Goal: Information Seeking & Learning: Learn about a topic

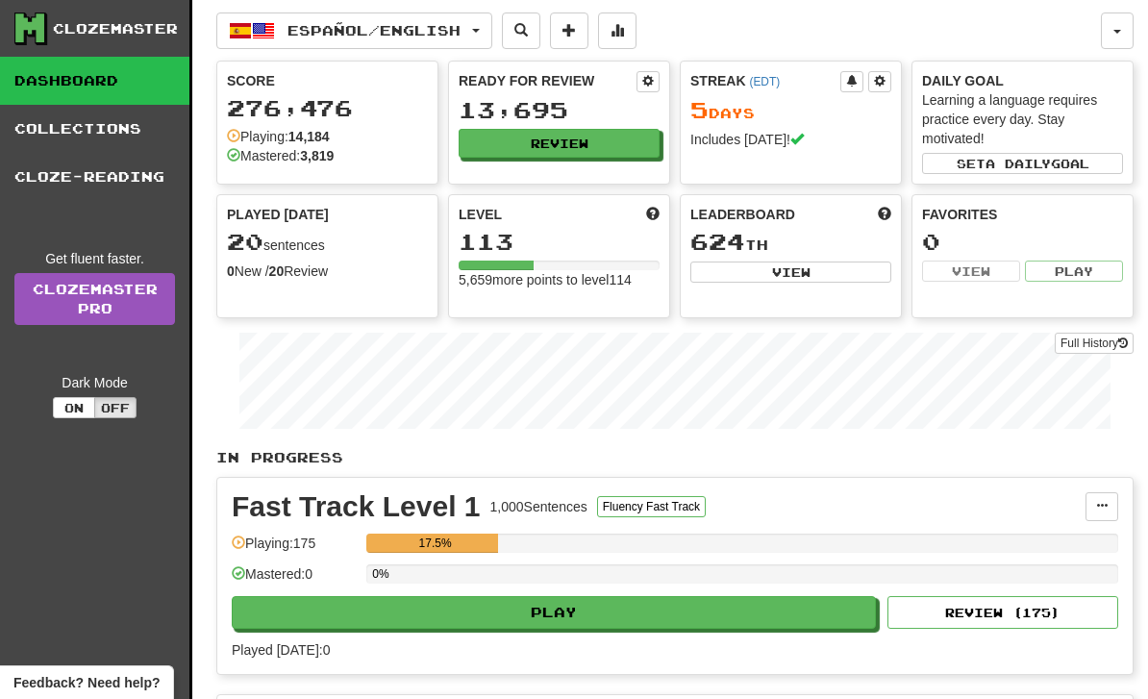
click at [489, 35] on button "Español / English" at bounding box center [354, 31] width 276 height 37
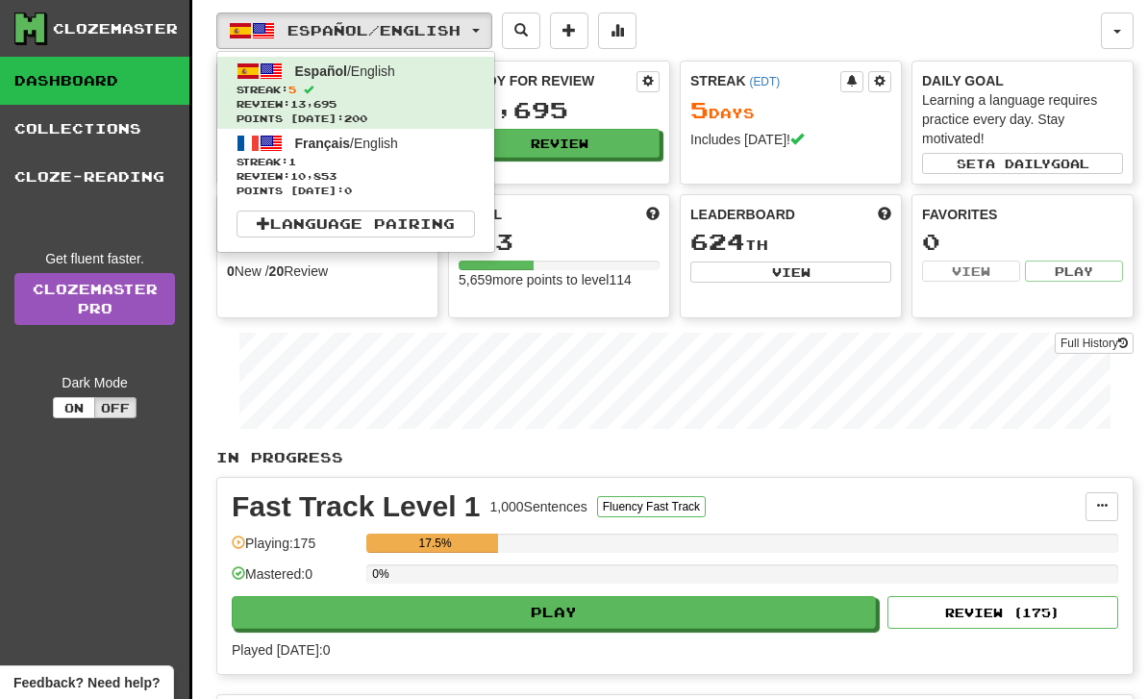
click at [441, 155] on span "Streak: 1" at bounding box center [356, 162] width 239 height 14
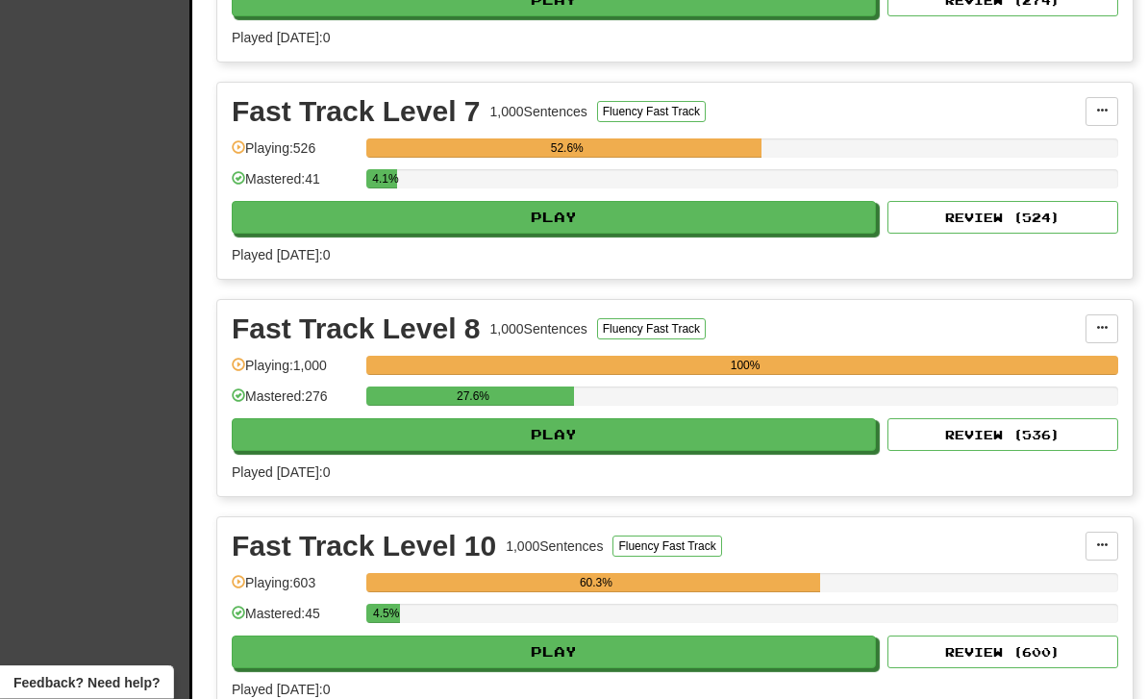
click at [737, 445] on button "Play" at bounding box center [554, 435] width 644 height 33
select select "**"
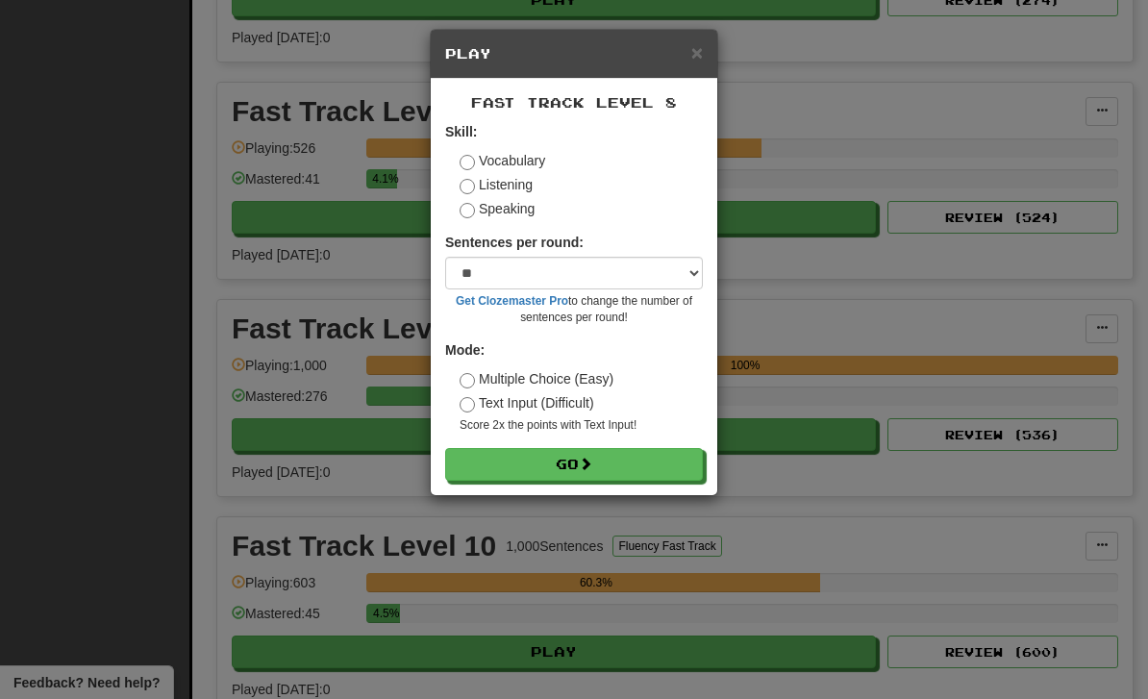
click at [684, 461] on button "Go" at bounding box center [574, 464] width 258 height 33
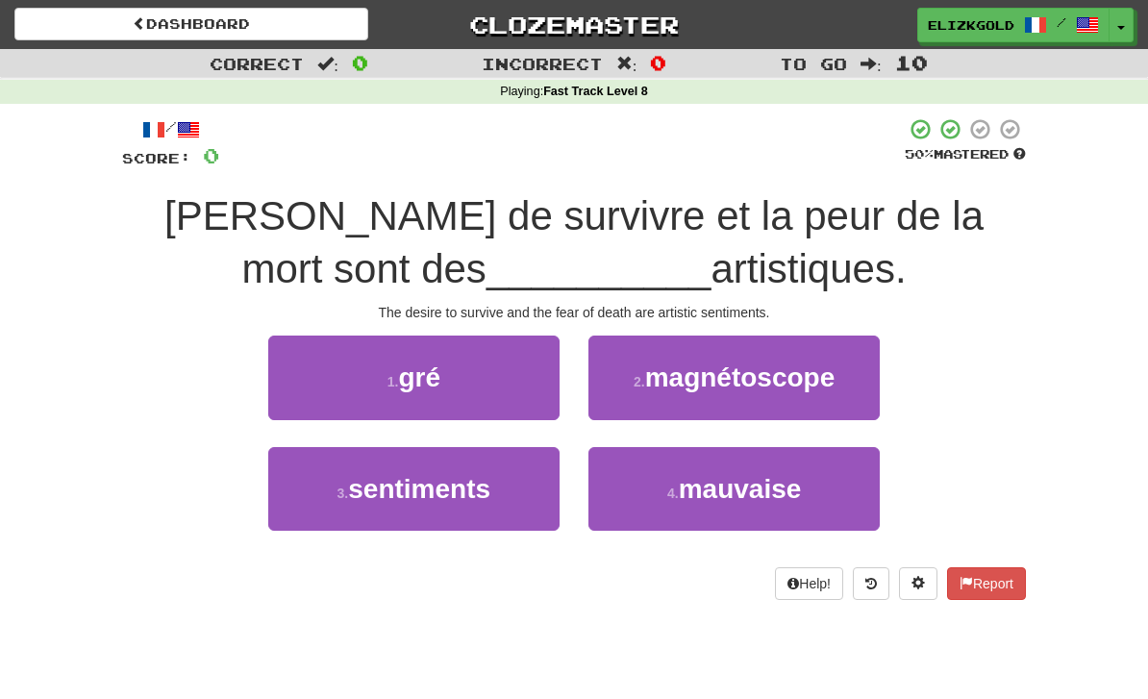
click at [508, 469] on button "3 . sentiments" at bounding box center [413, 489] width 291 height 84
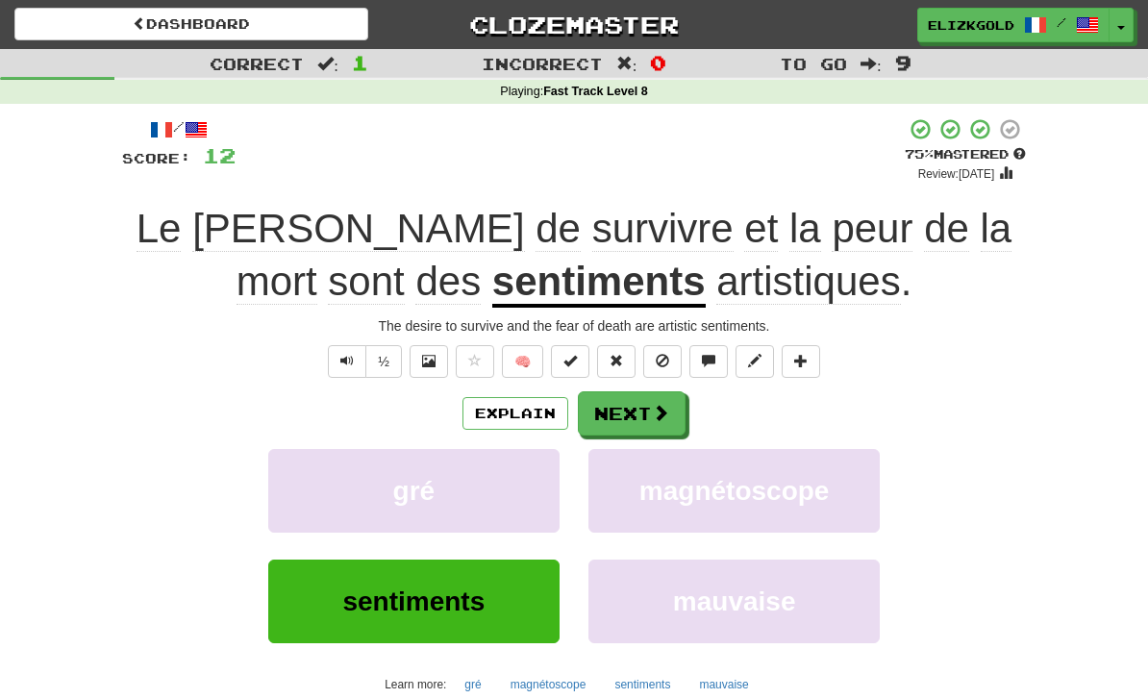
click at [680, 408] on button "Next" at bounding box center [632, 413] width 108 height 44
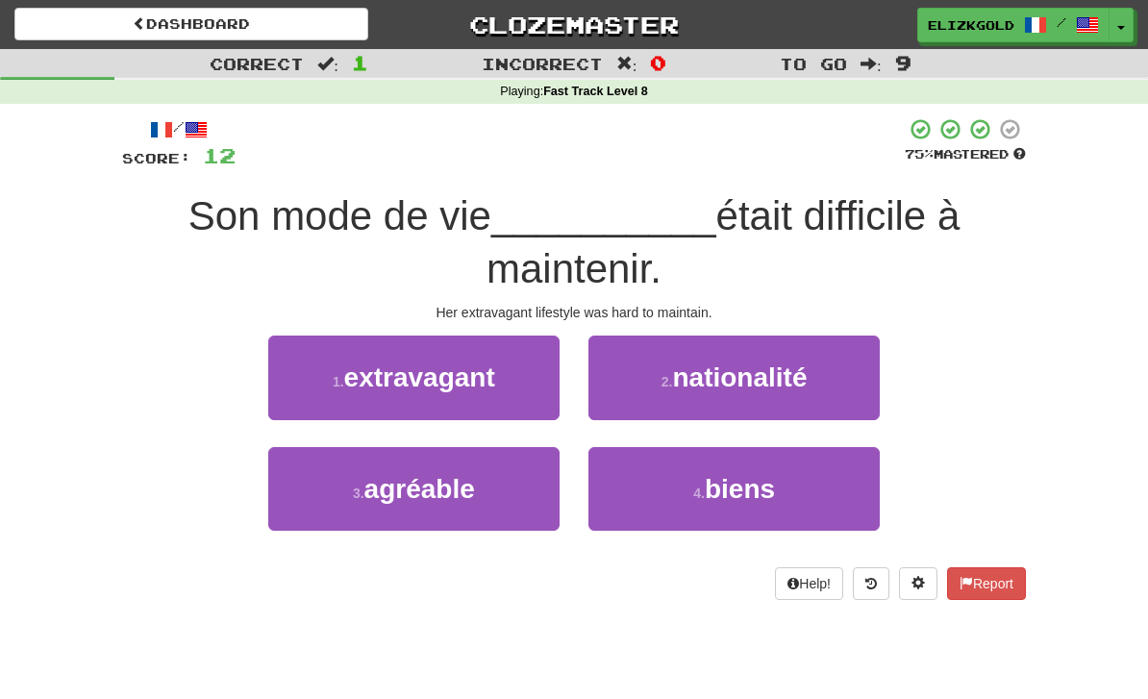
click at [521, 383] on button "1 . extravagant" at bounding box center [413, 378] width 291 height 84
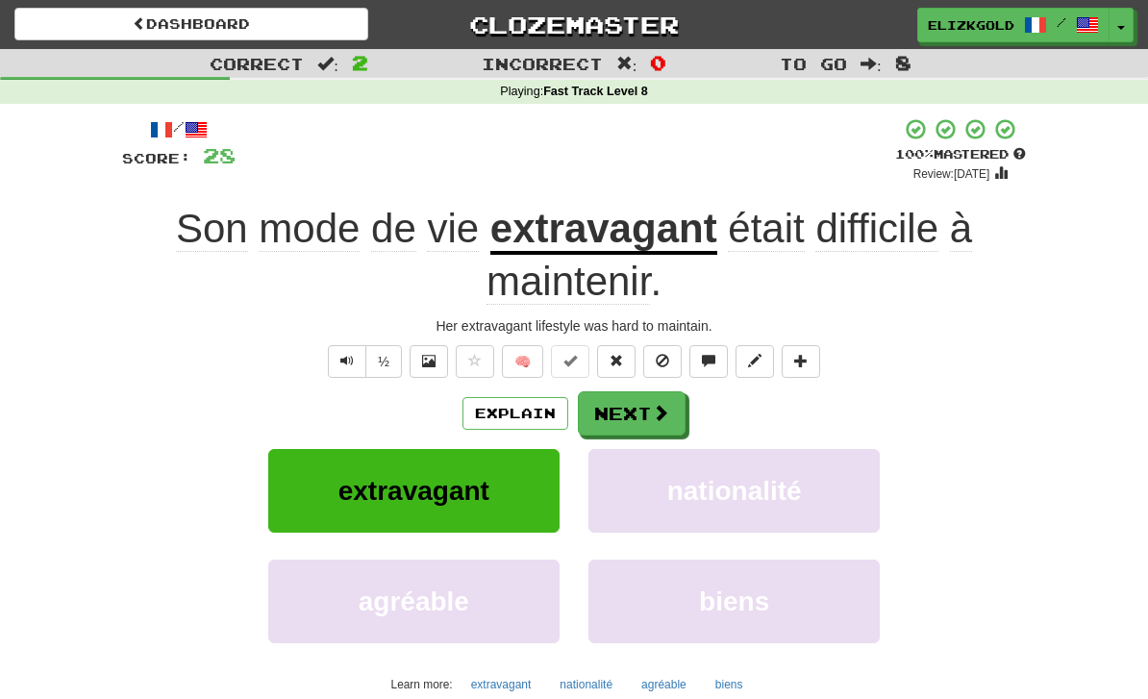
click at [657, 418] on span at bounding box center [660, 412] width 17 height 17
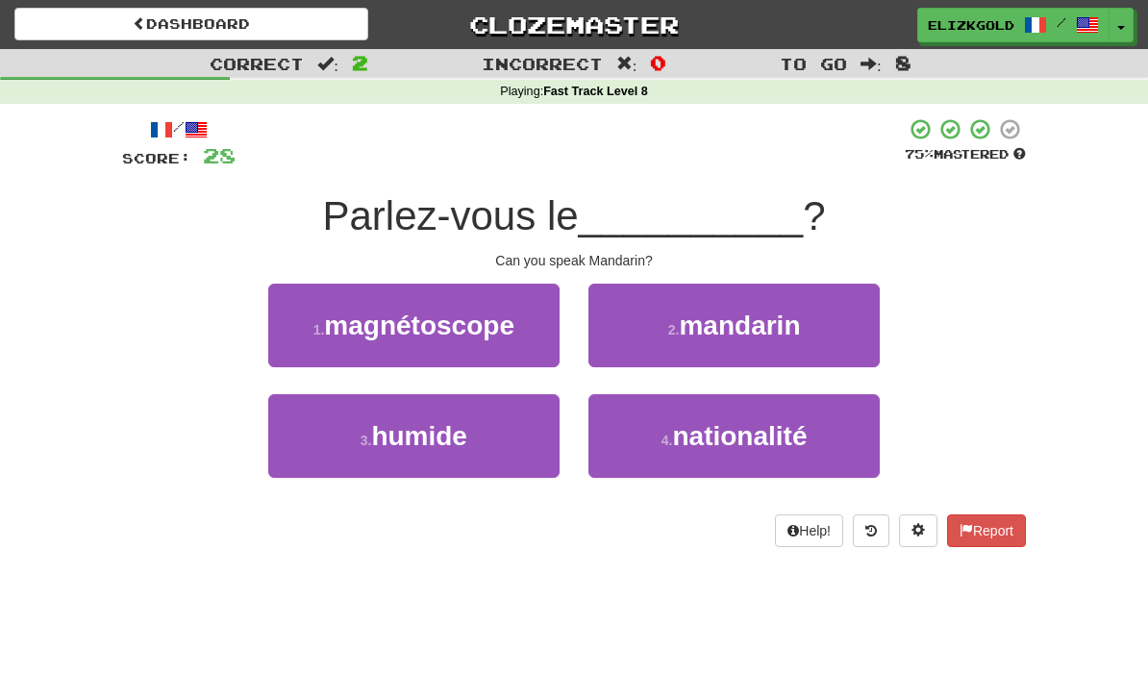
click at [832, 329] on button "2 . mandarin" at bounding box center [734, 326] width 291 height 84
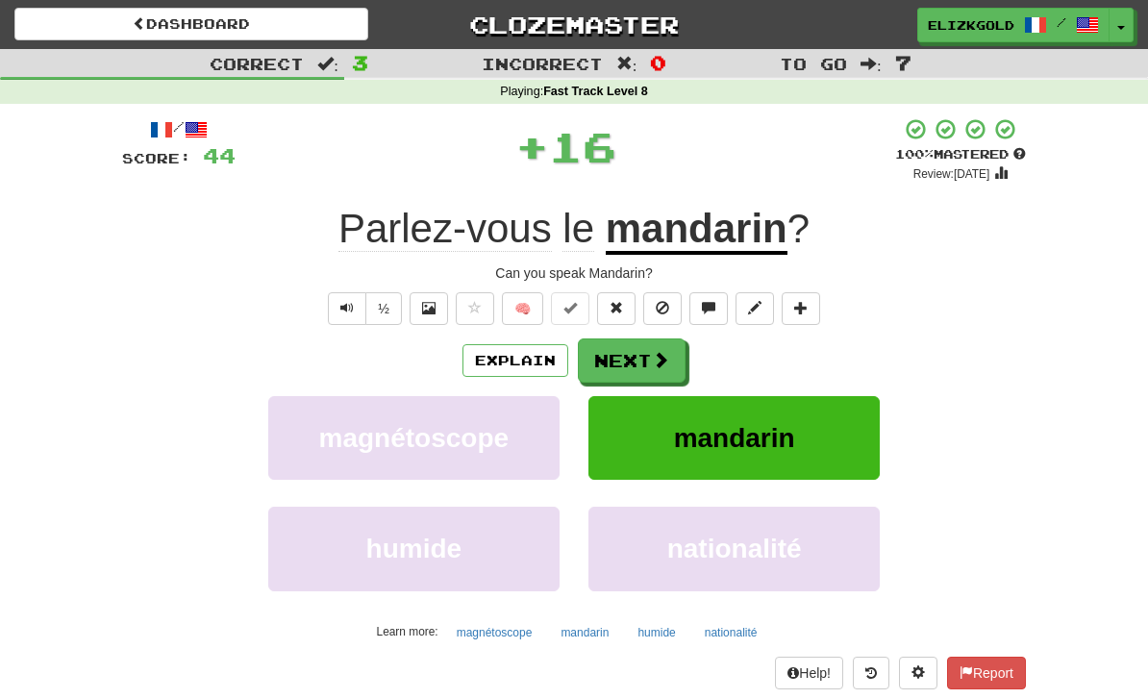
click at [653, 354] on span at bounding box center [660, 359] width 17 height 17
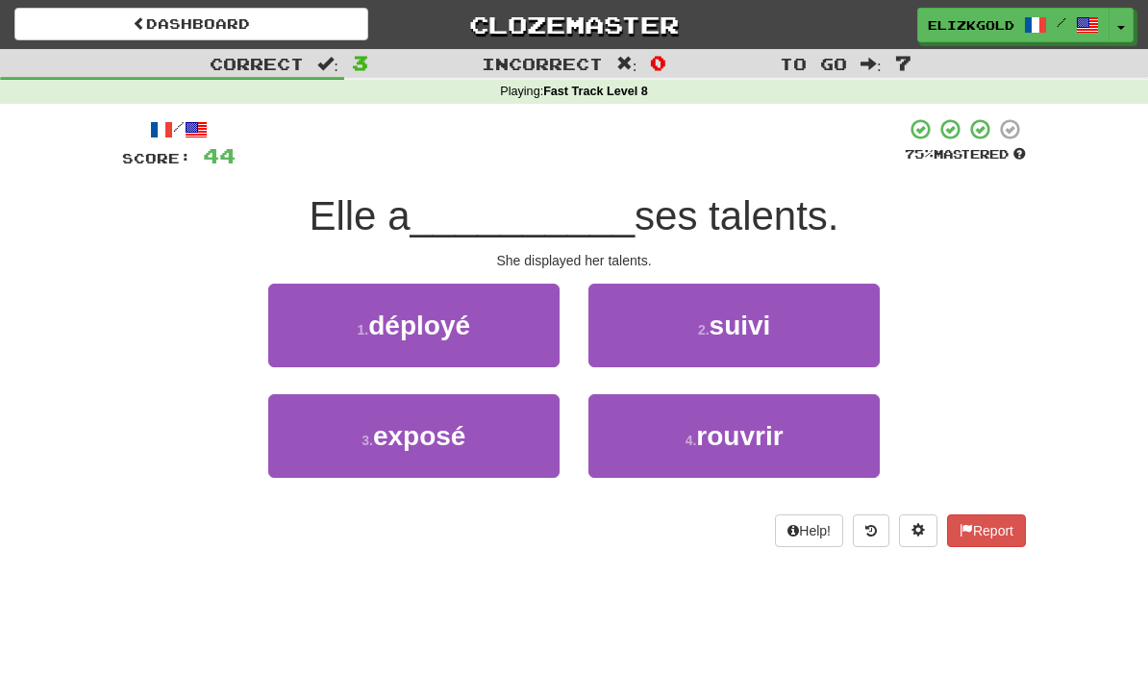
click at [508, 332] on button "1 . déployé" at bounding box center [413, 326] width 291 height 84
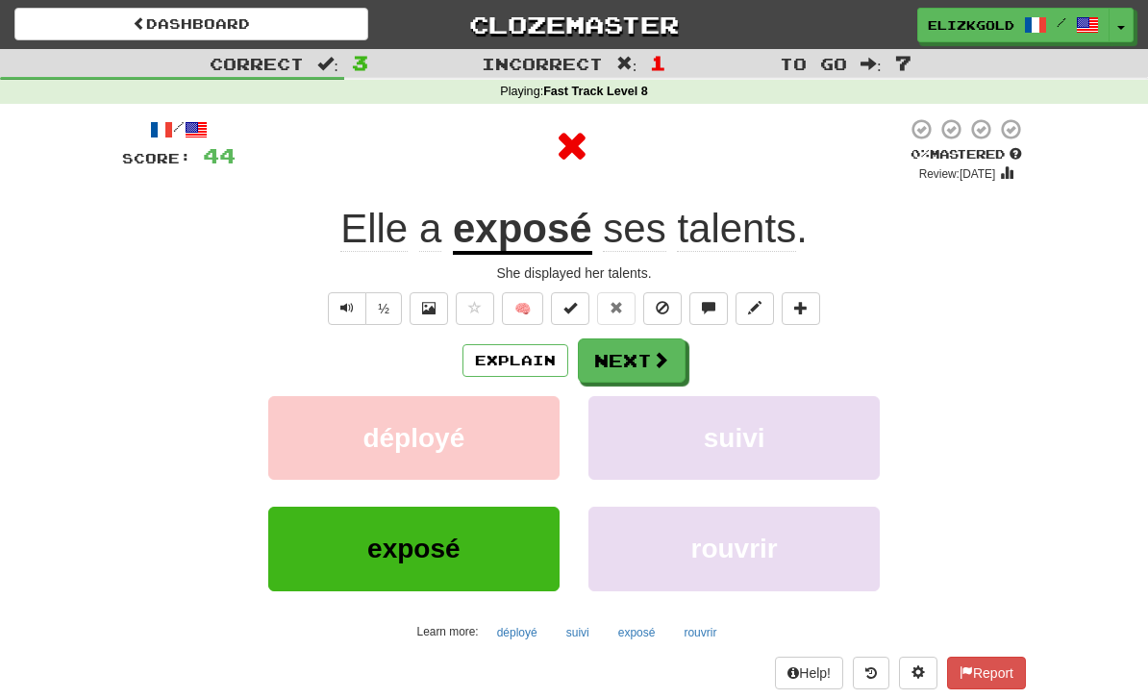
click at [648, 347] on button "Next" at bounding box center [632, 361] width 108 height 44
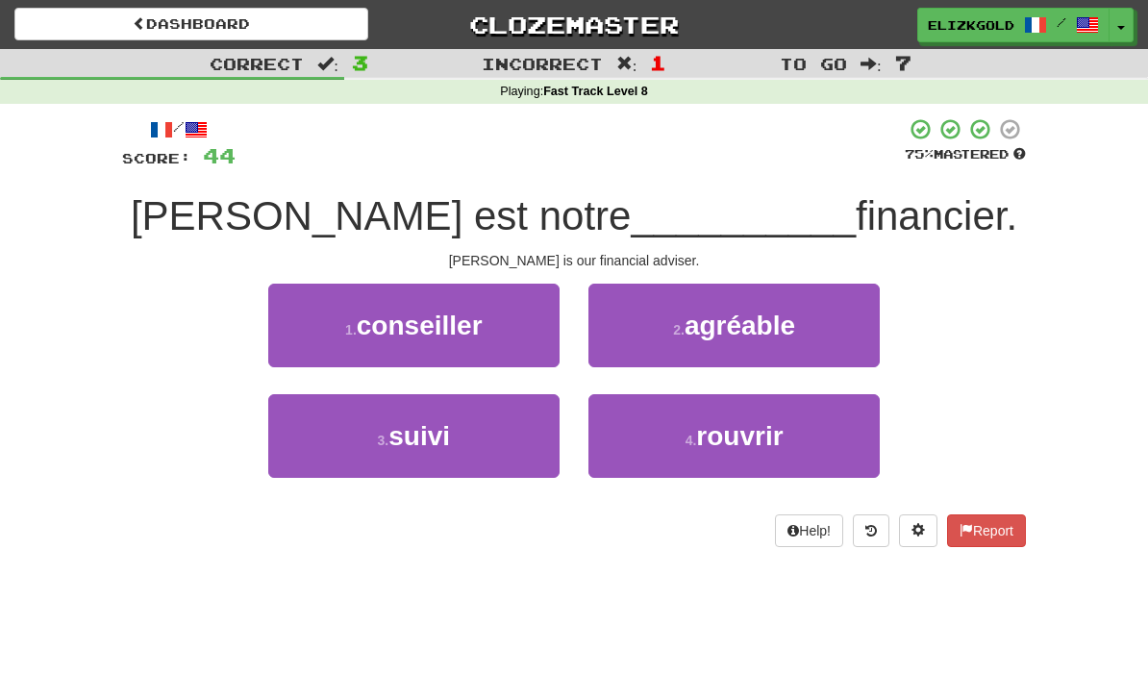
click at [515, 324] on button "1 . conseiller" at bounding box center [413, 326] width 291 height 84
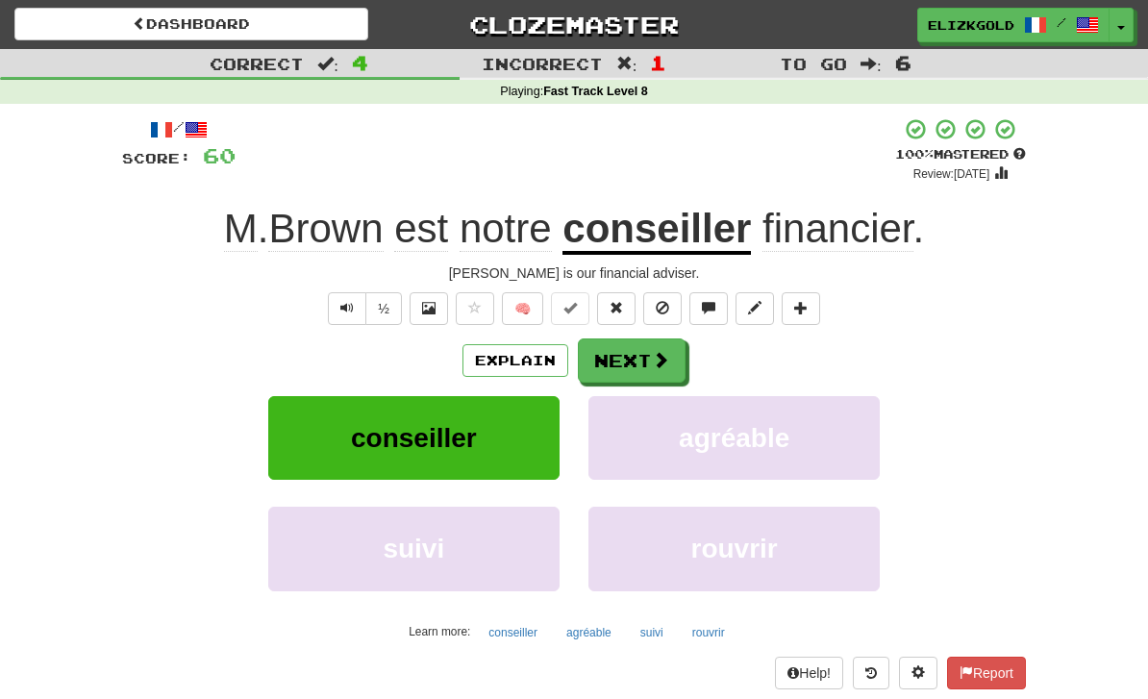
click at [660, 355] on span at bounding box center [660, 359] width 17 height 17
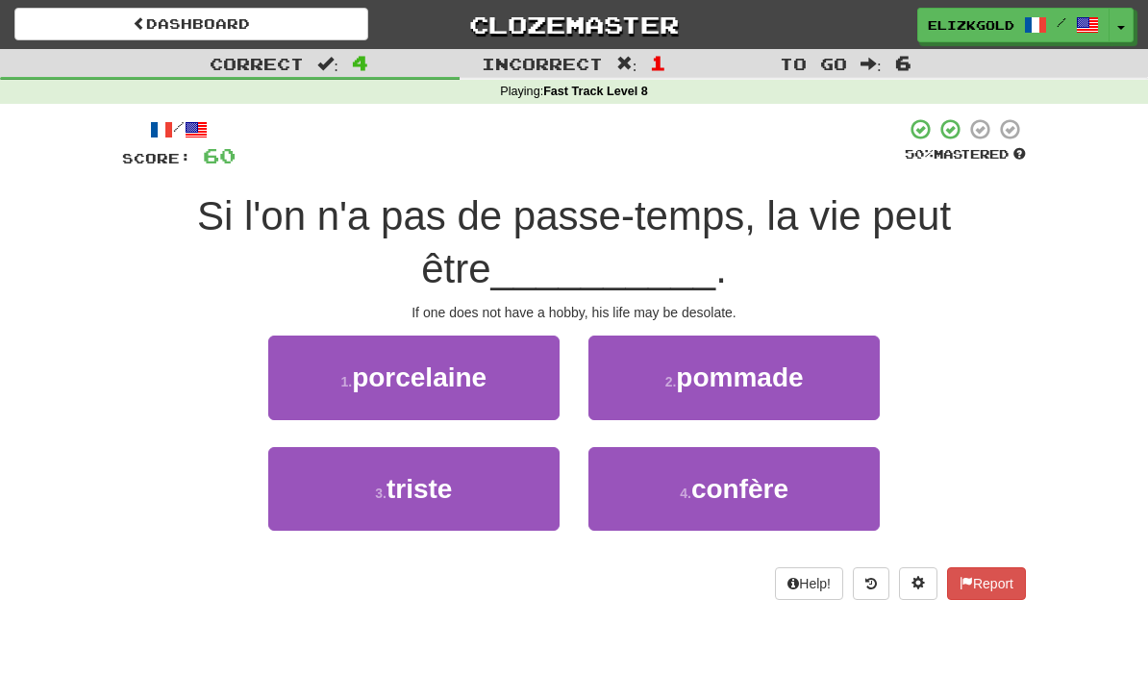
click at [490, 481] on button "3 . triste" at bounding box center [413, 489] width 291 height 84
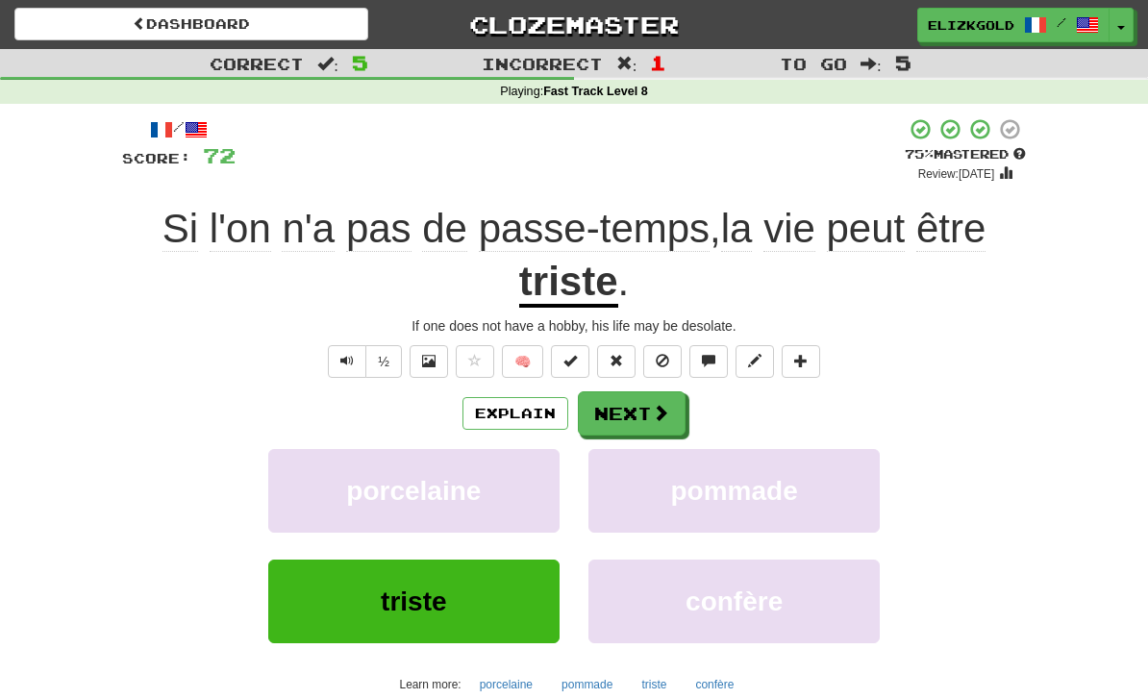
click at [646, 403] on button "Next" at bounding box center [632, 413] width 108 height 44
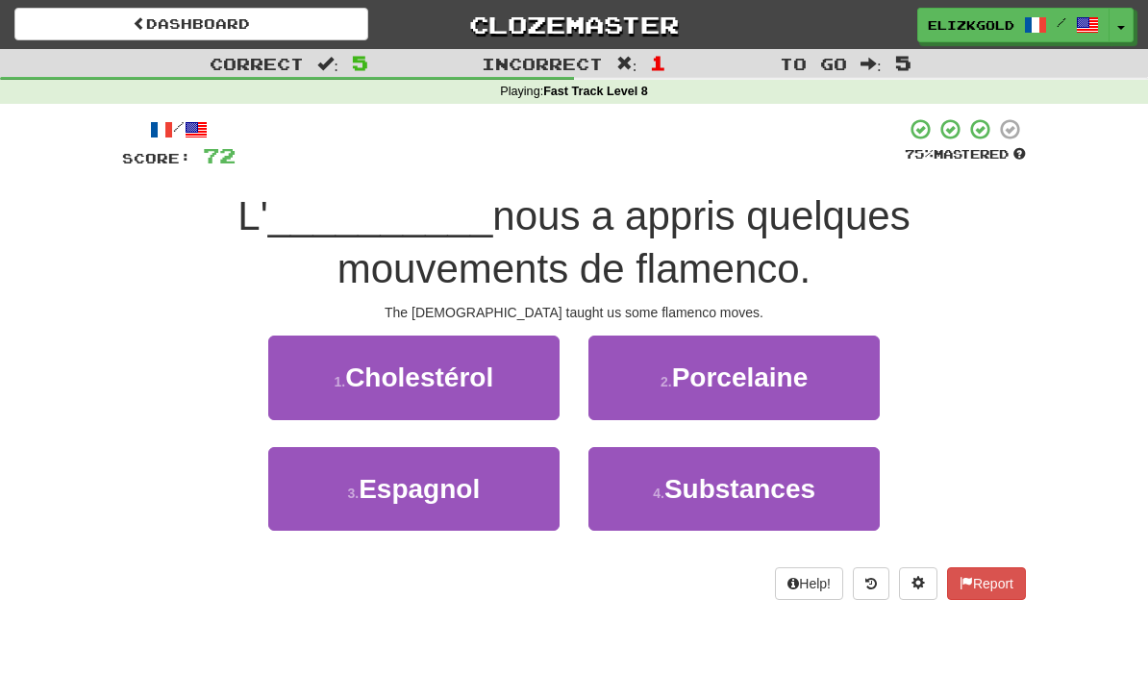
click at [517, 486] on button "3 . Espagnol" at bounding box center [413, 489] width 291 height 84
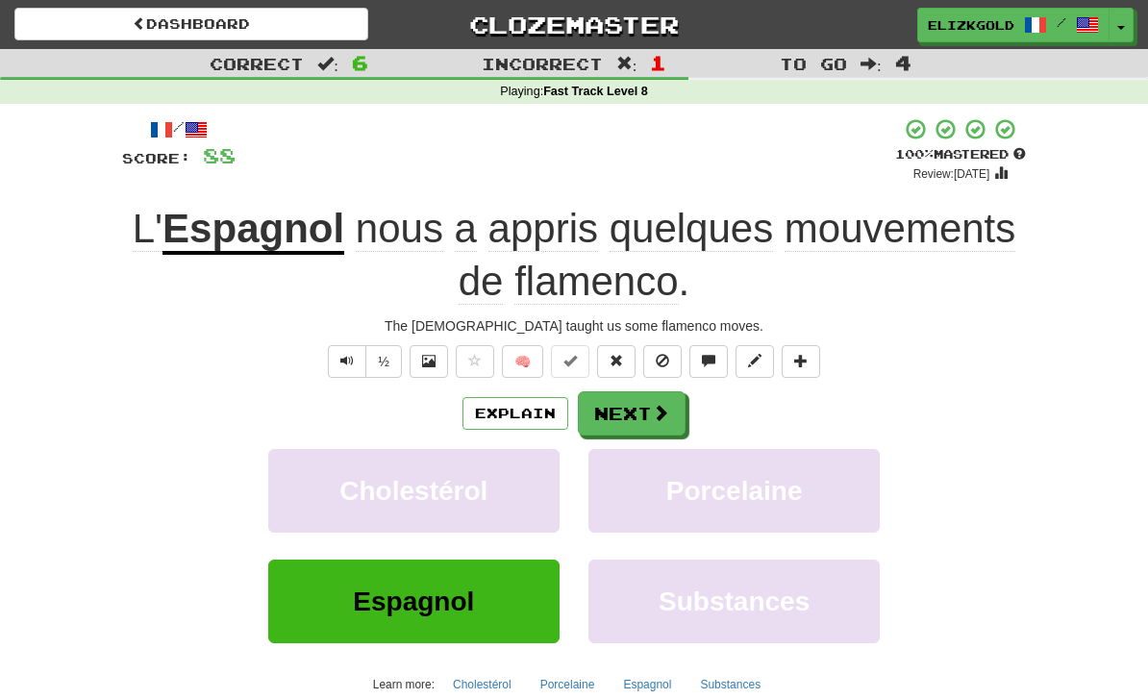
click at [637, 410] on button "Next" at bounding box center [632, 413] width 108 height 44
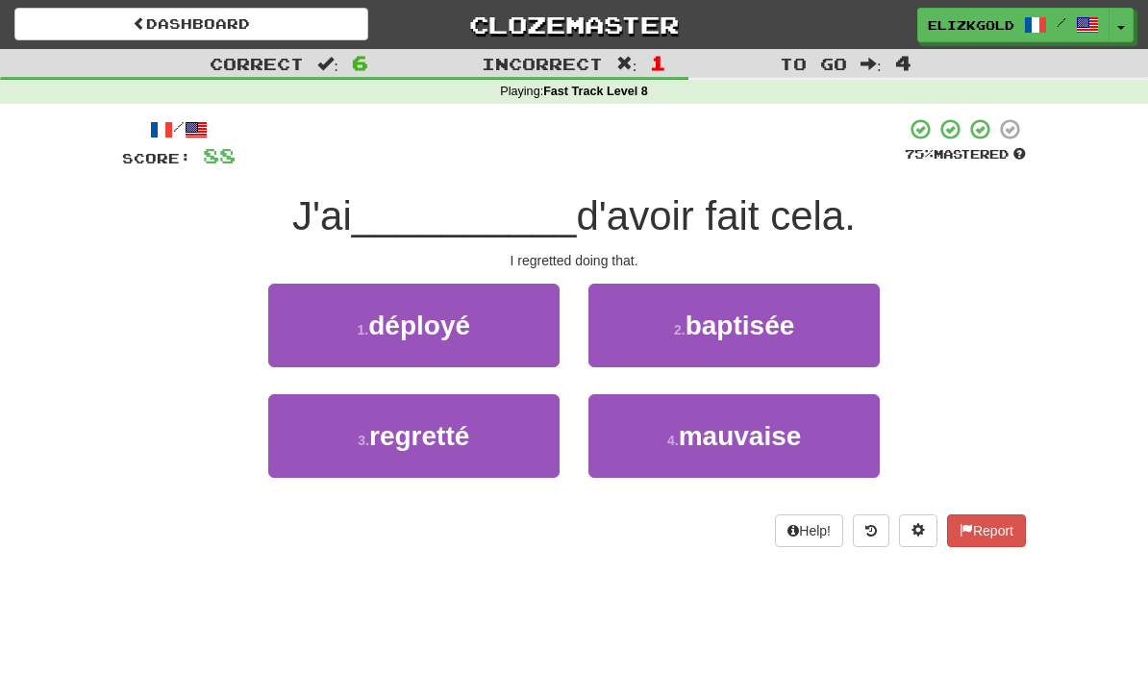
click at [522, 429] on button "3 . regretté" at bounding box center [413, 436] width 291 height 84
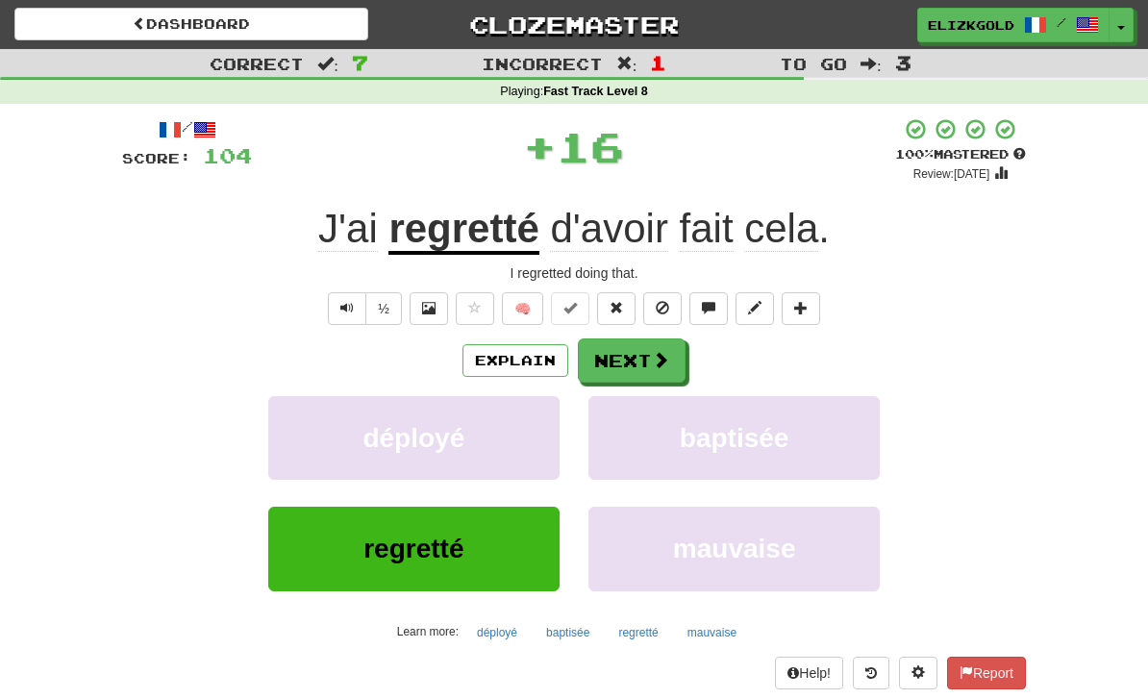
click at [658, 352] on span at bounding box center [660, 359] width 17 height 17
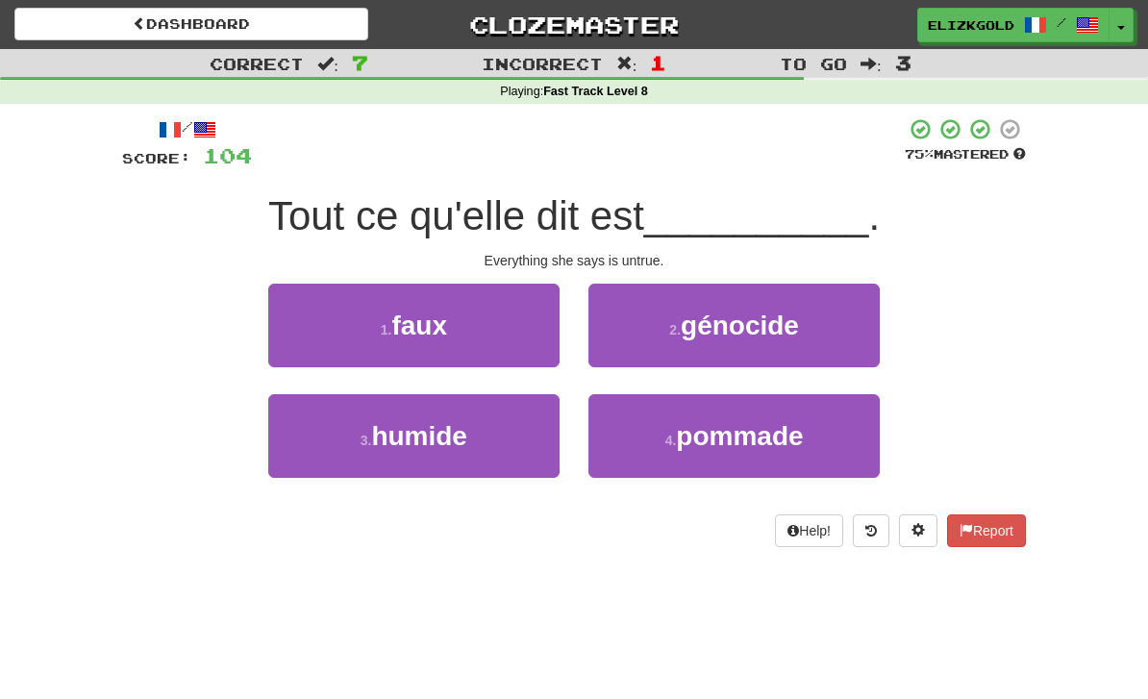
click at [483, 328] on button "1 . faux" at bounding box center [413, 326] width 291 height 84
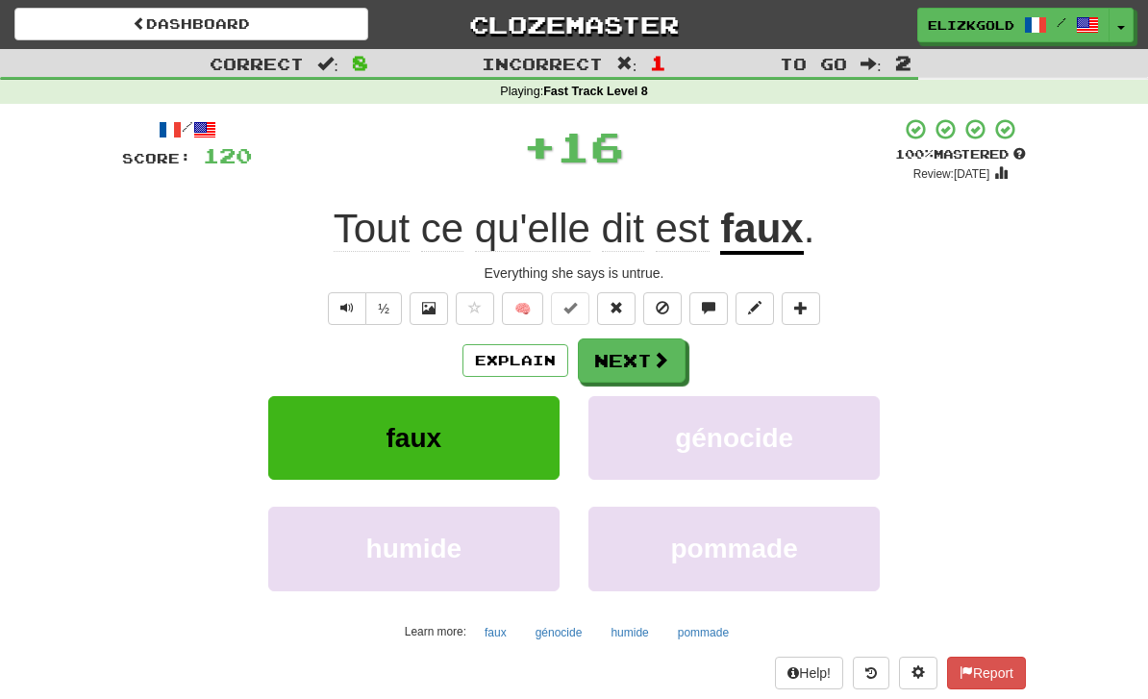
click at [667, 351] on span at bounding box center [660, 359] width 17 height 17
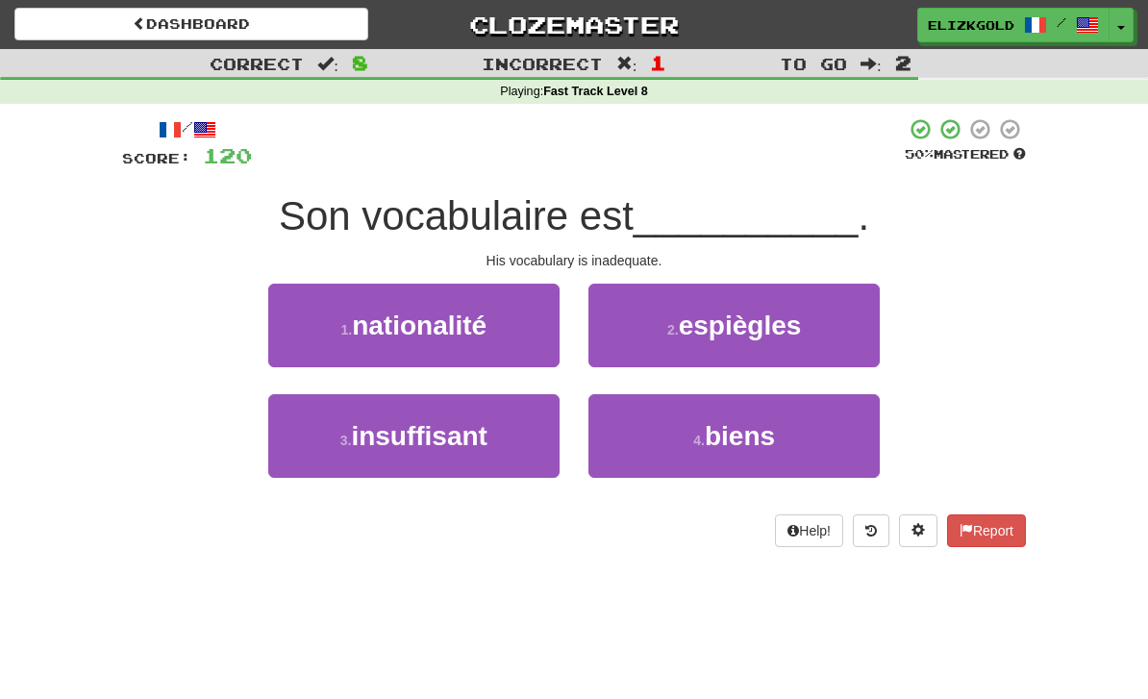
click at [527, 431] on button "3 . insuffisant" at bounding box center [413, 436] width 291 height 84
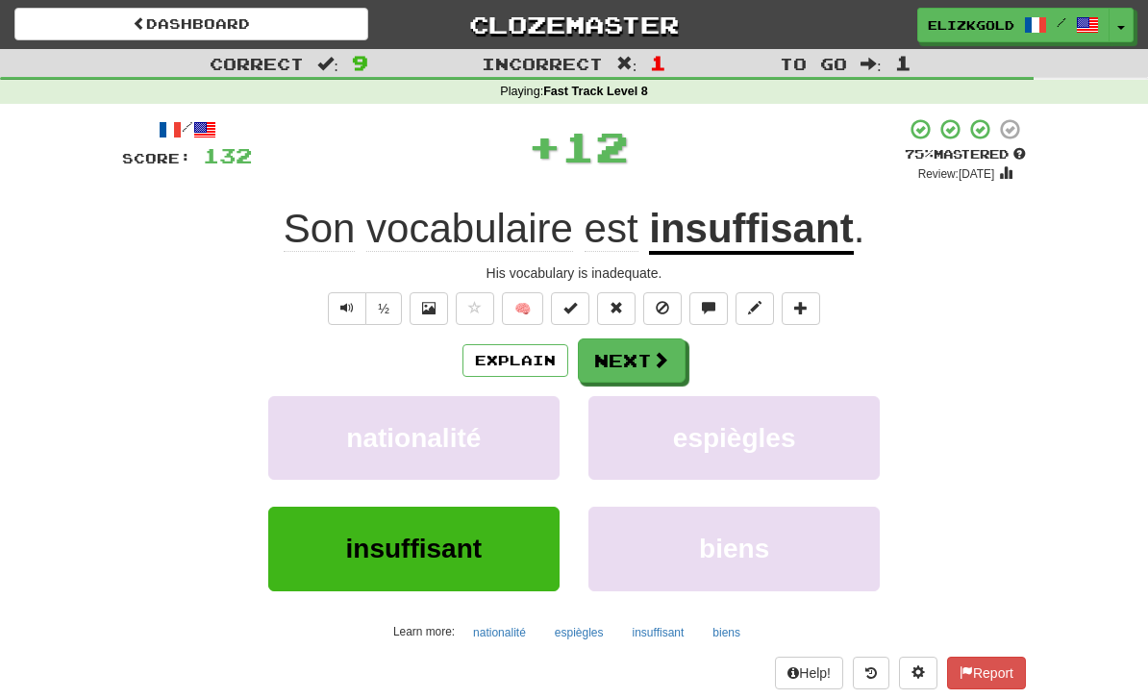
click at [646, 349] on button "Next" at bounding box center [632, 361] width 108 height 44
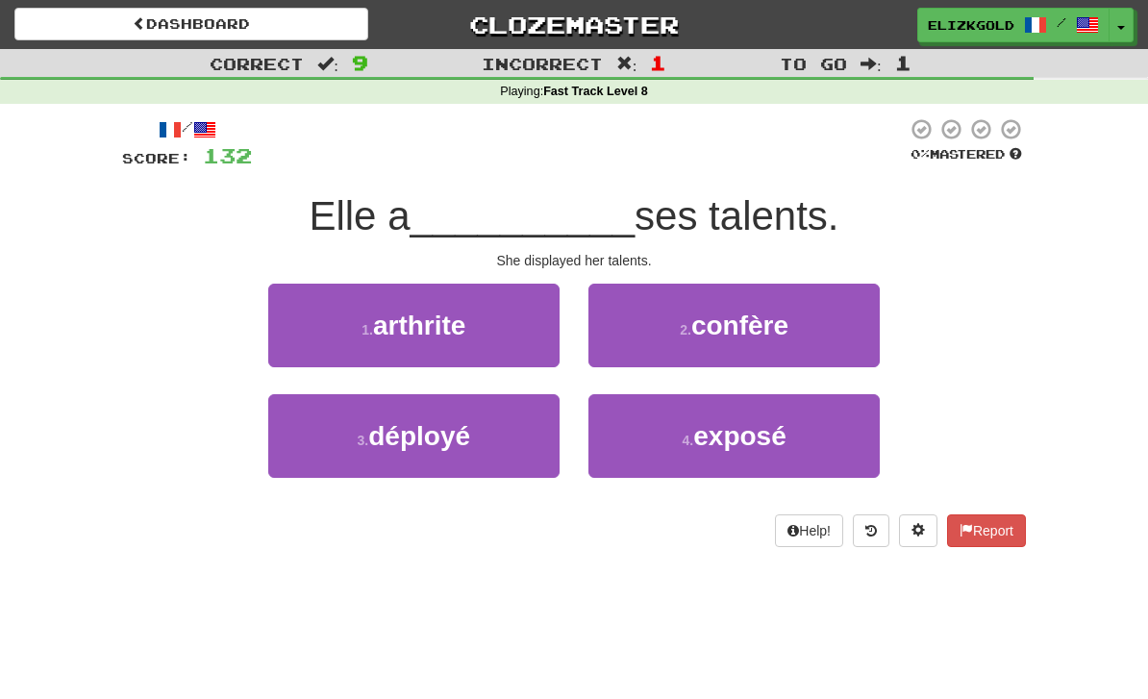
click at [751, 442] on span "exposé" at bounding box center [739, 436] width 93 height 30
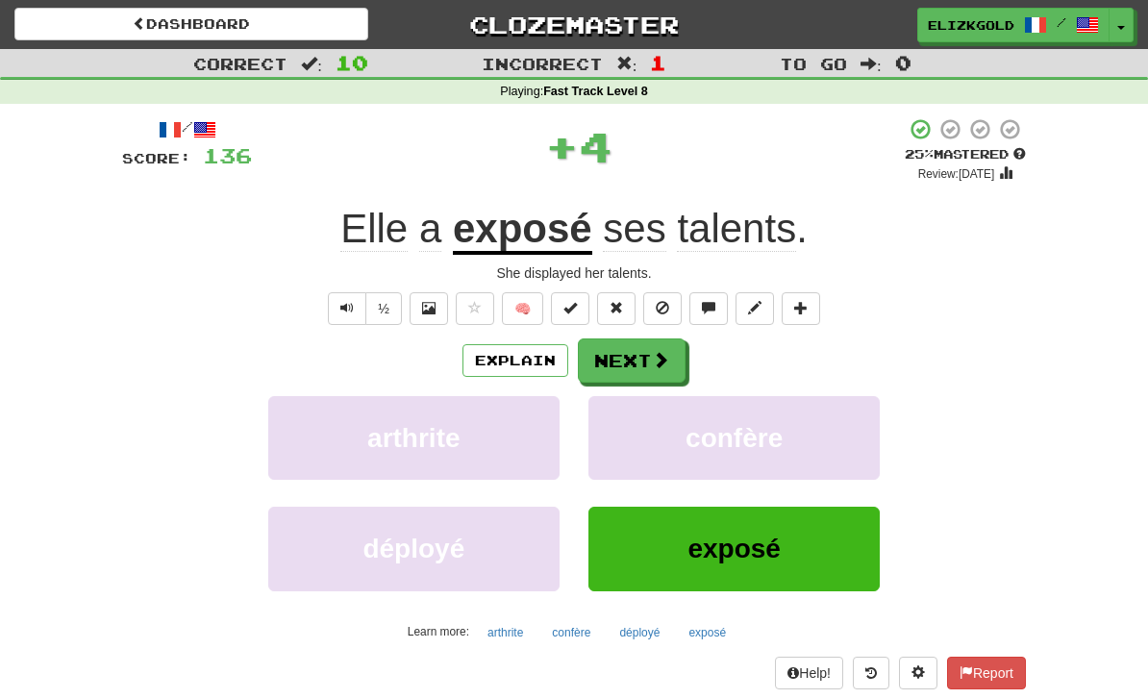
click at [643, 339] on button "Next" at bounding box center [632, 361] width 108 height 44
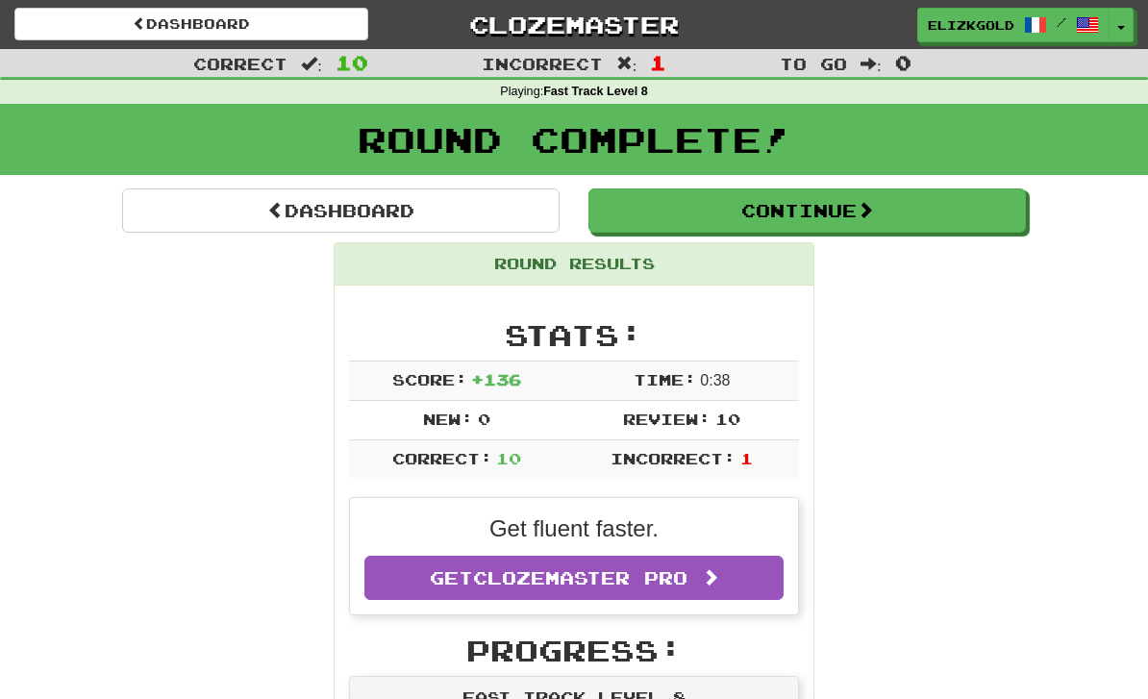
click at [926, 227] on button "Continue" at bounding box center [808, 210] width 438 height 44
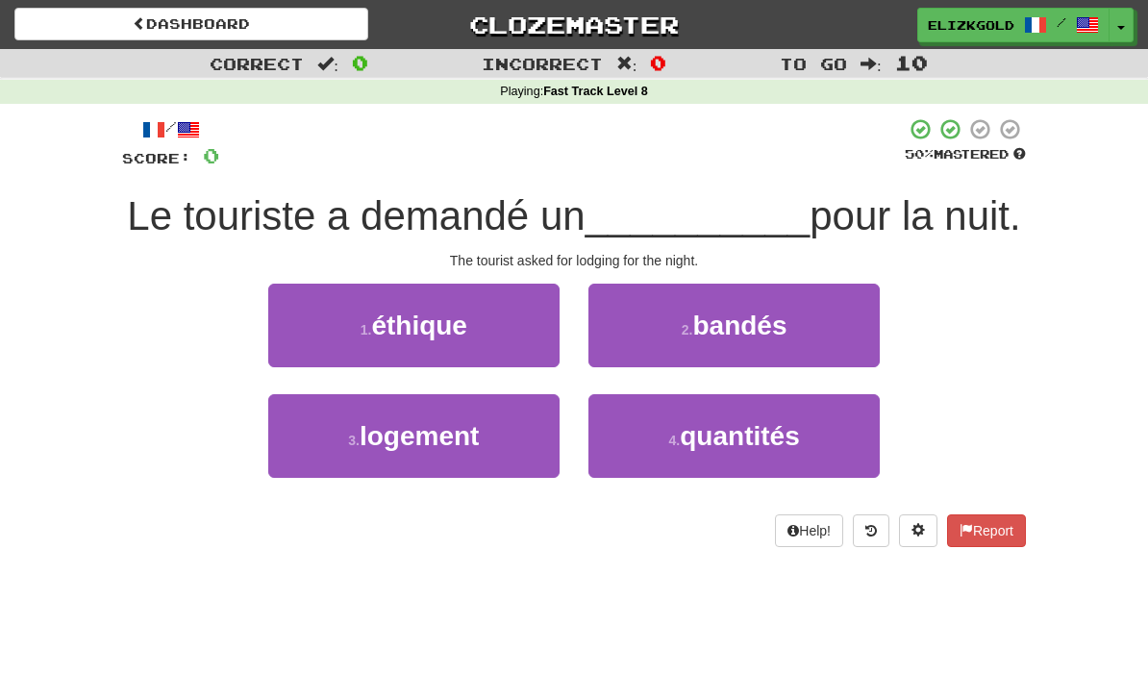
click at [505, 433] on button "3 . logement" at bounding box center [413, 436] width 291 height 84
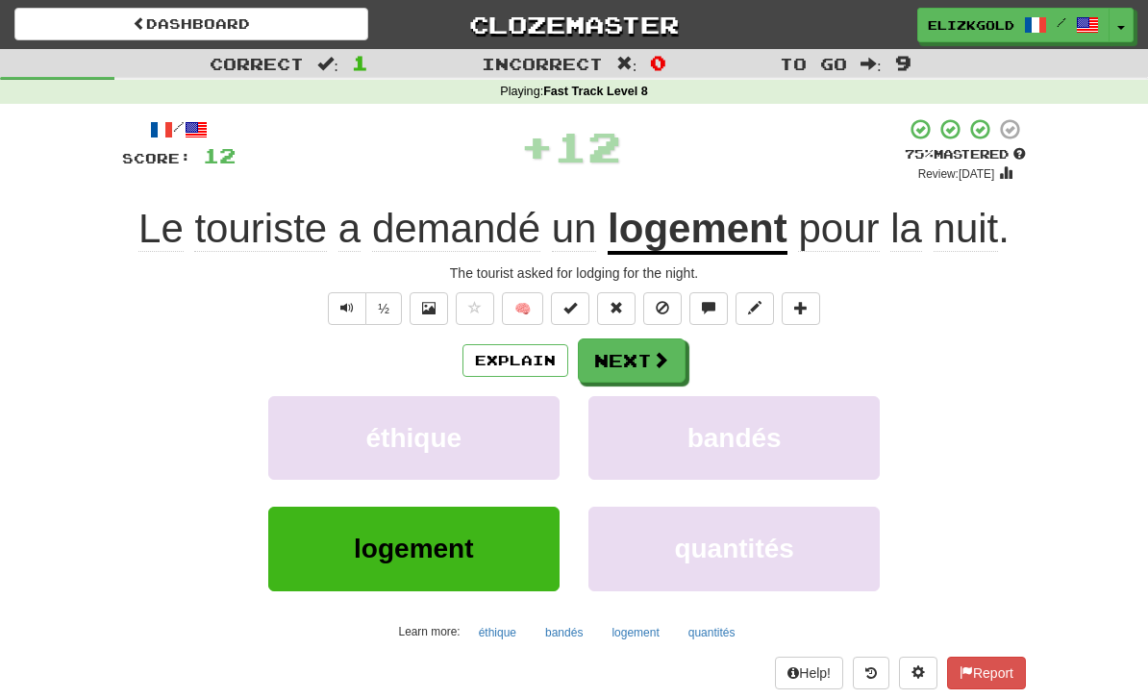
click at [659, 355] on span at bounding box center [660, 359] width 17 height 17
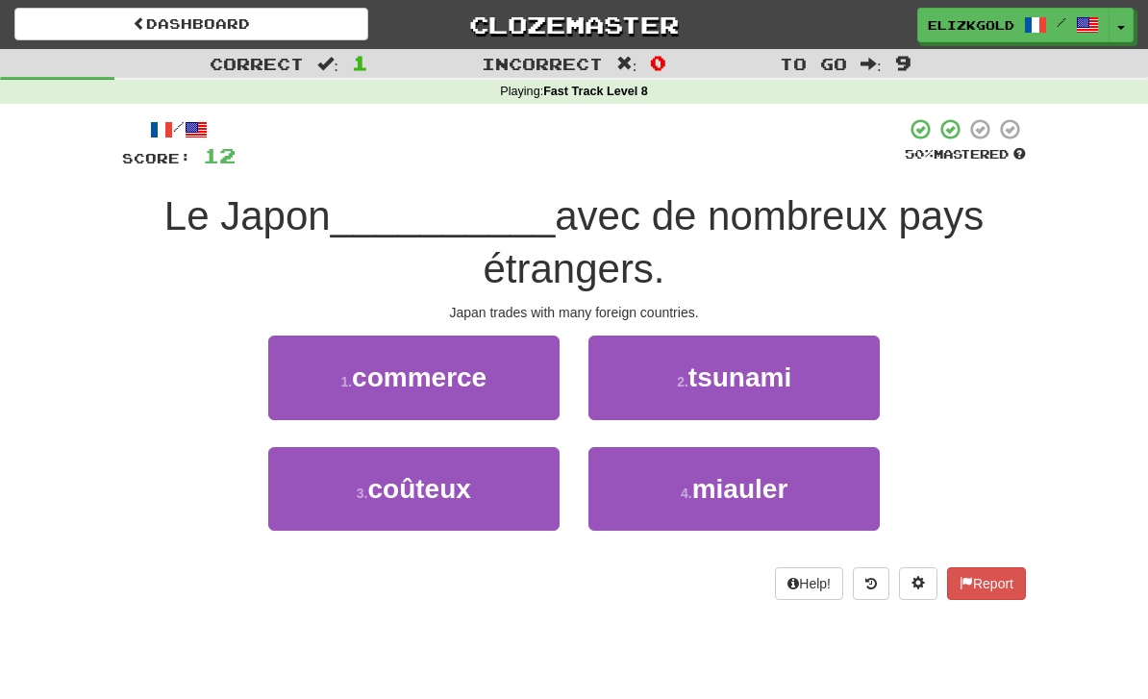
click at [535, 376] on button "1 . commerce" at bounding box center [413, 378] width 291 height 84
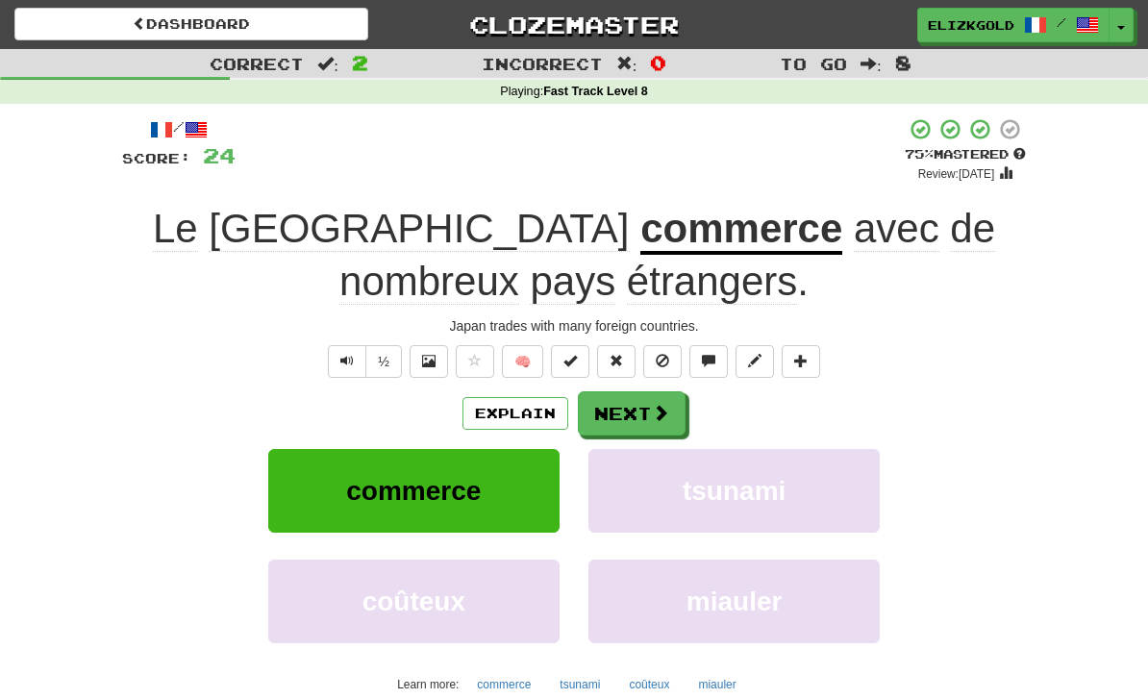
click at [654, 405] on span at bounding box center [660, 412] width 17 height 17
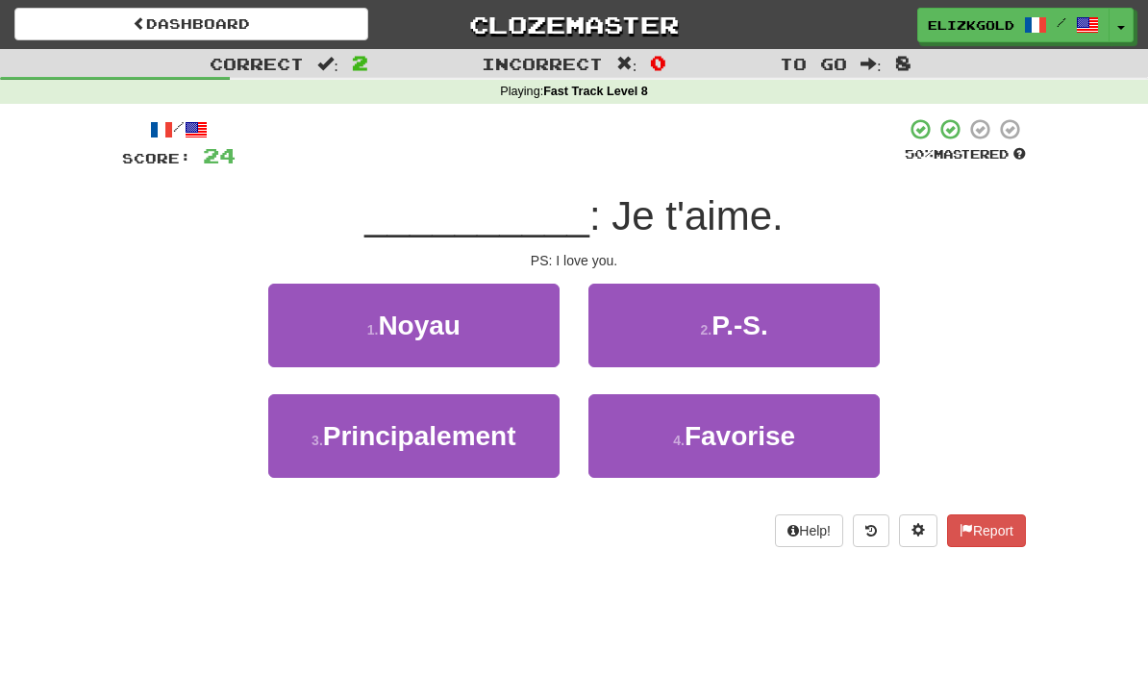
click at [842, 308] on button "2 . P.-S." at bounding box center [734, 326] width 291 height 84
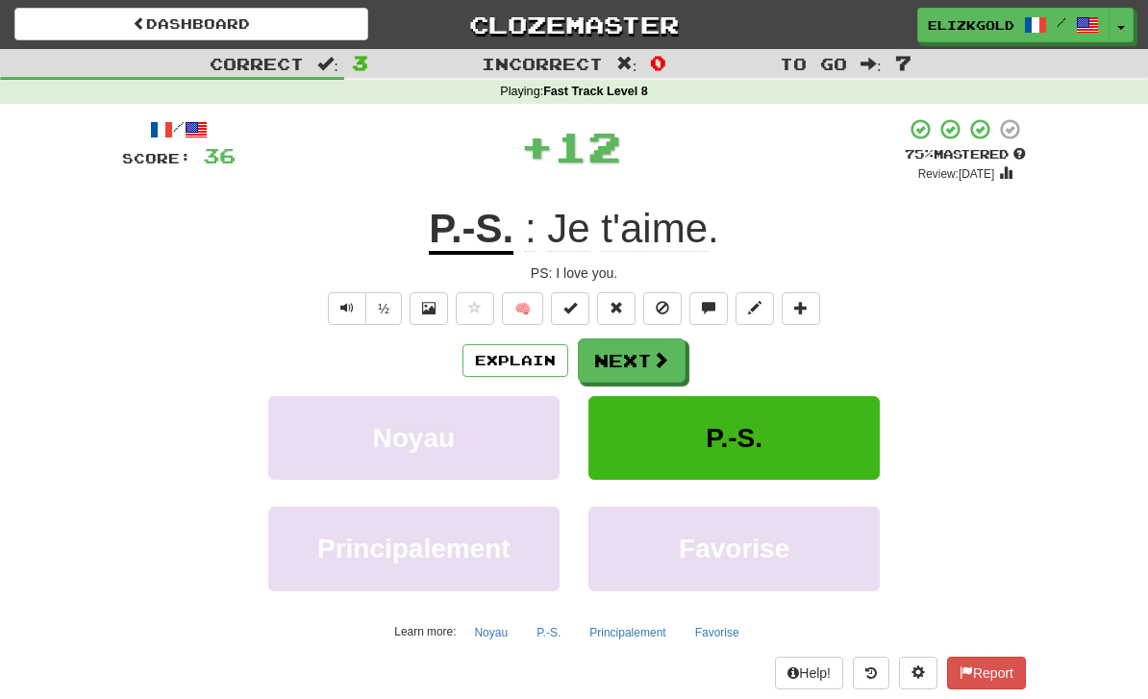
click at [663, 357] on span at bounding box center [660, 359] width 17 height 17
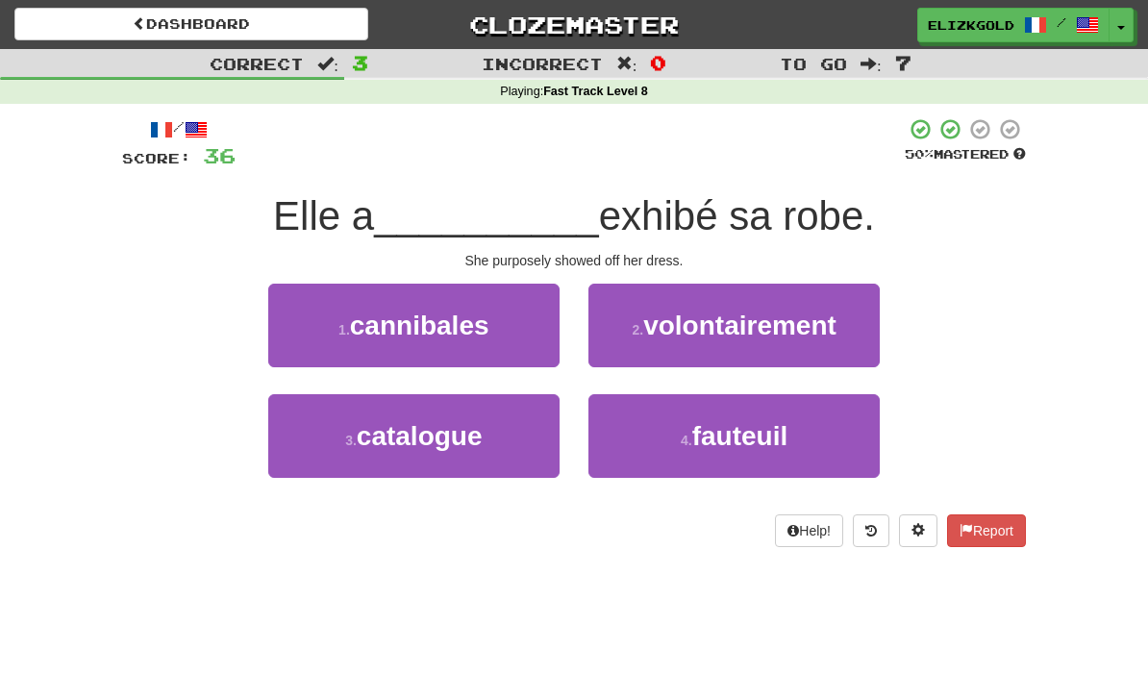
click at [836, 332] on span "volontairement" at bounding box center [739, 326] width 193 height 30
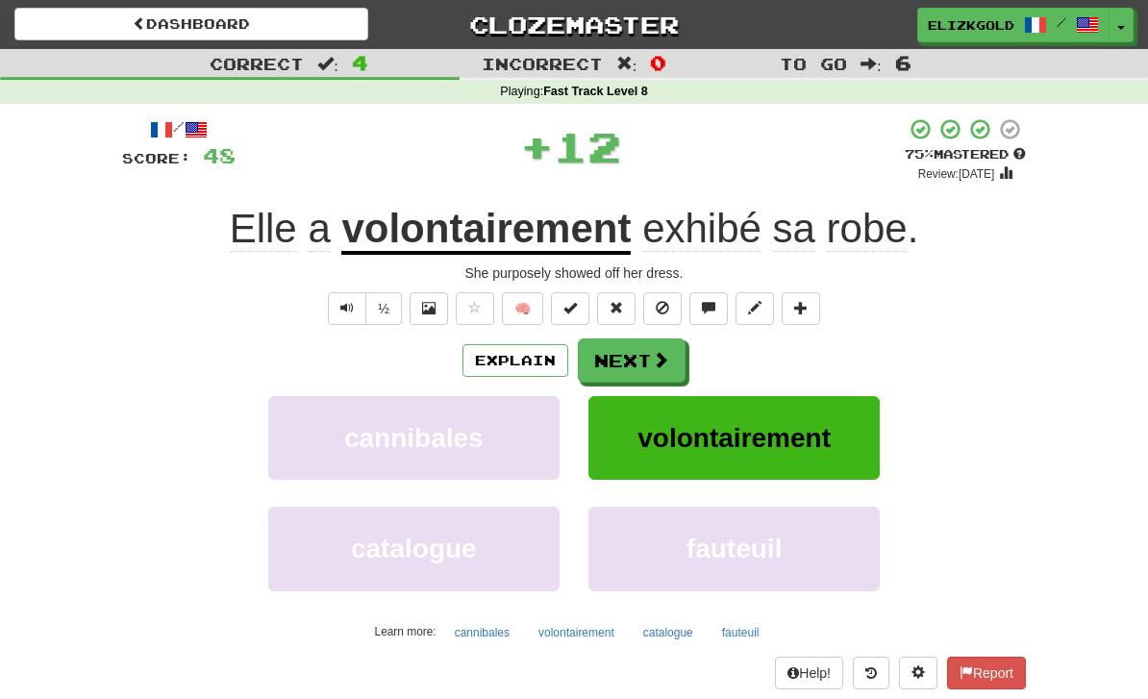
click at [653, 355] on span at bounding box center [660, 359] width 17 height 17
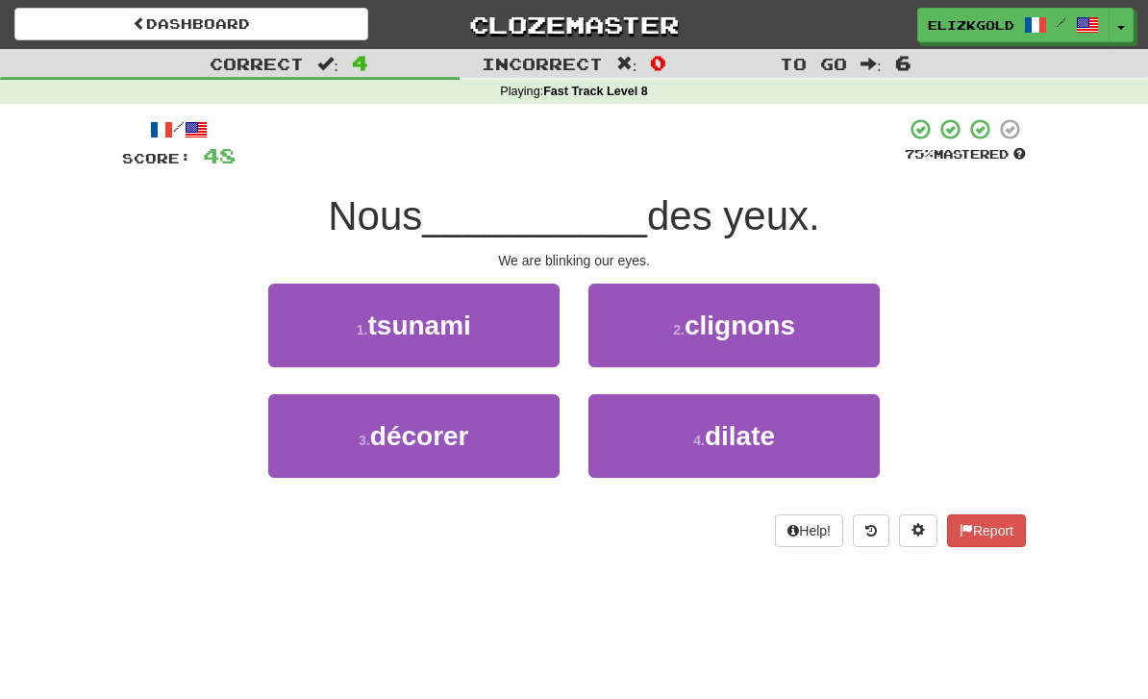
click at [775, 436] on span "dilate" at bounding box center [740, 436] width 70 height 30
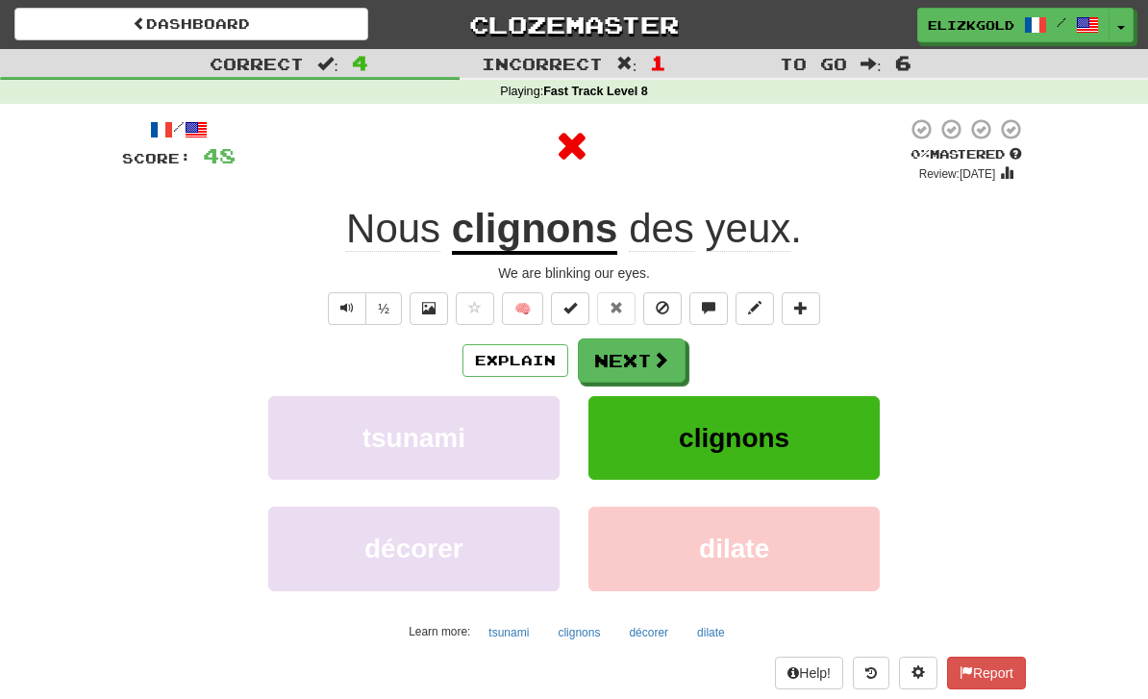
click at [641, 352] on button "Next" at bounding box center [632, 361] width 108 height 44
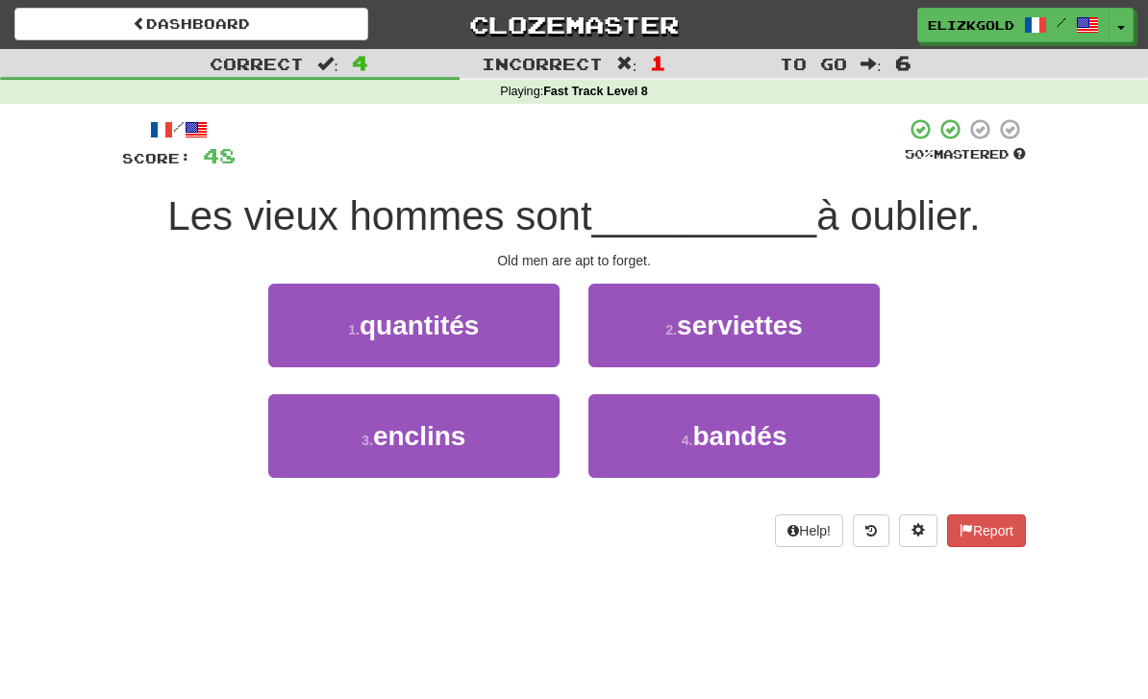
click at [534, 449] on button "3 . enclins" at bounding box center [413, 436] width 291 height 84
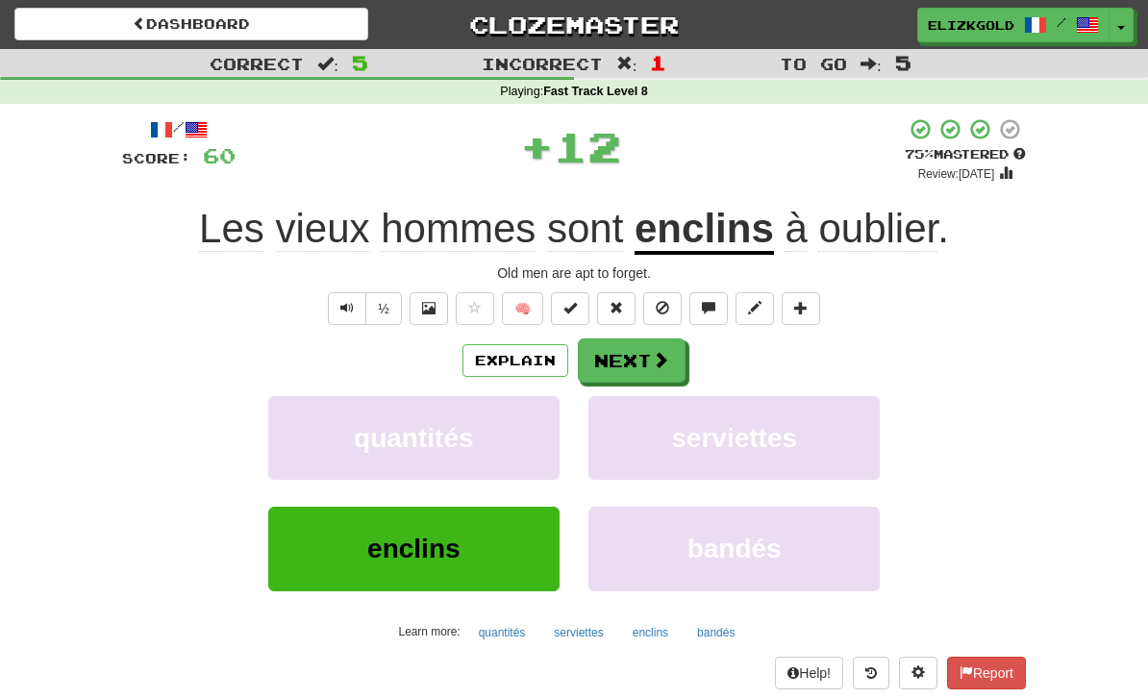
click at [657, 361] on span at bounding box center [660, 359] width 17 height 17
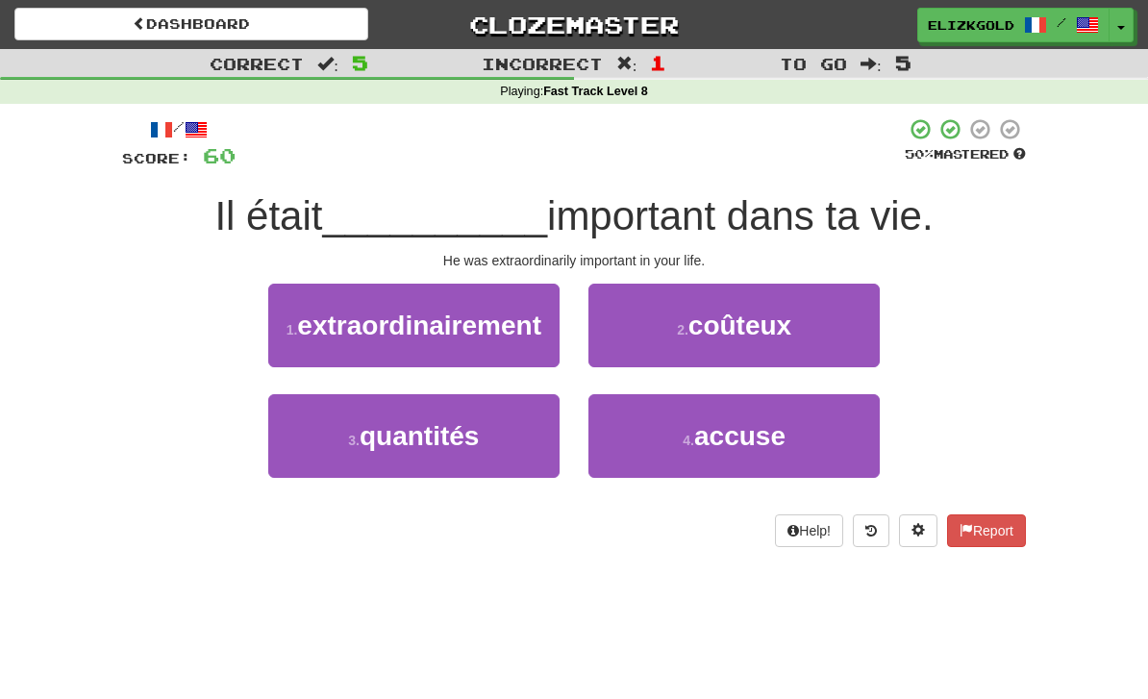
click at [558, 337] on button "1 . extraordinairement" at bounding box center [413, 326] width 291 height 84
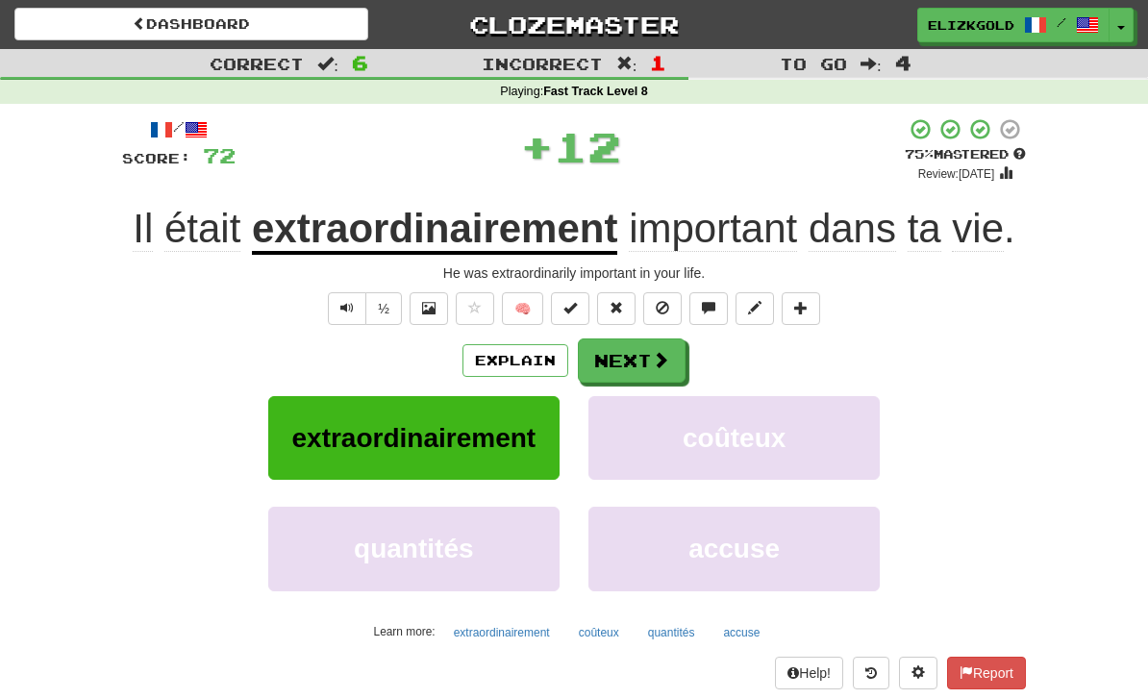
click at [661, 359] on span at bounding box center [660, 359] width 17 height 17
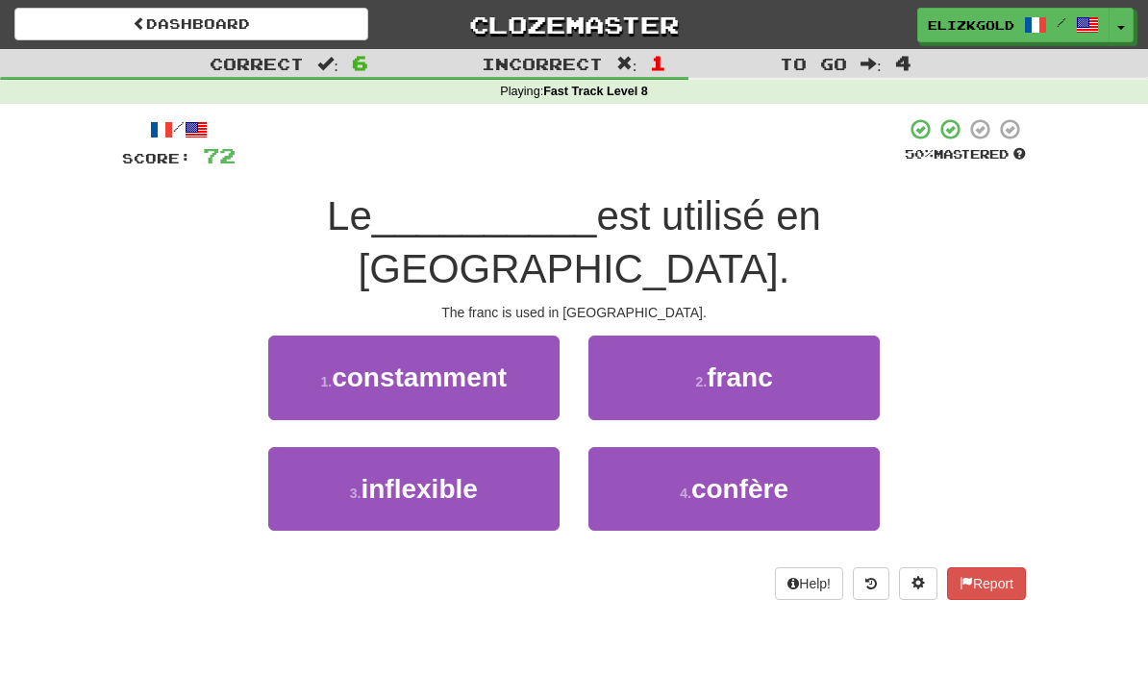
click at [833, 336] on button "2 . franc" at bounding box center [734, 378] width 291 height 84
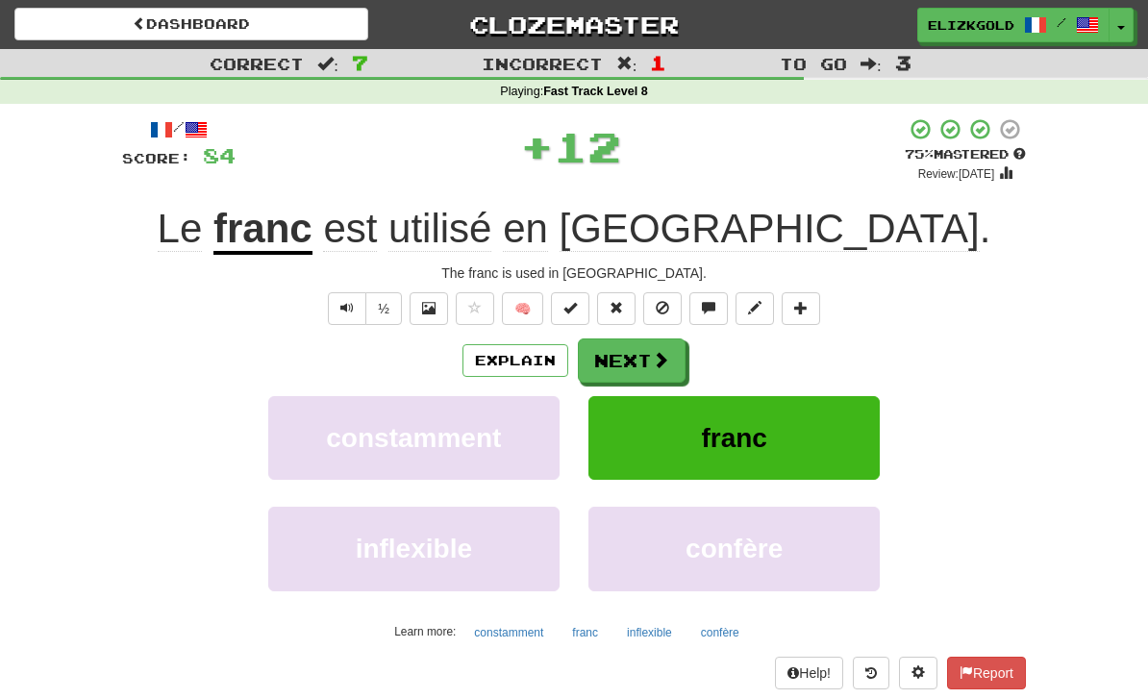
click at [653, 351] on span at bounding box center [660, 359] width 17 height 17
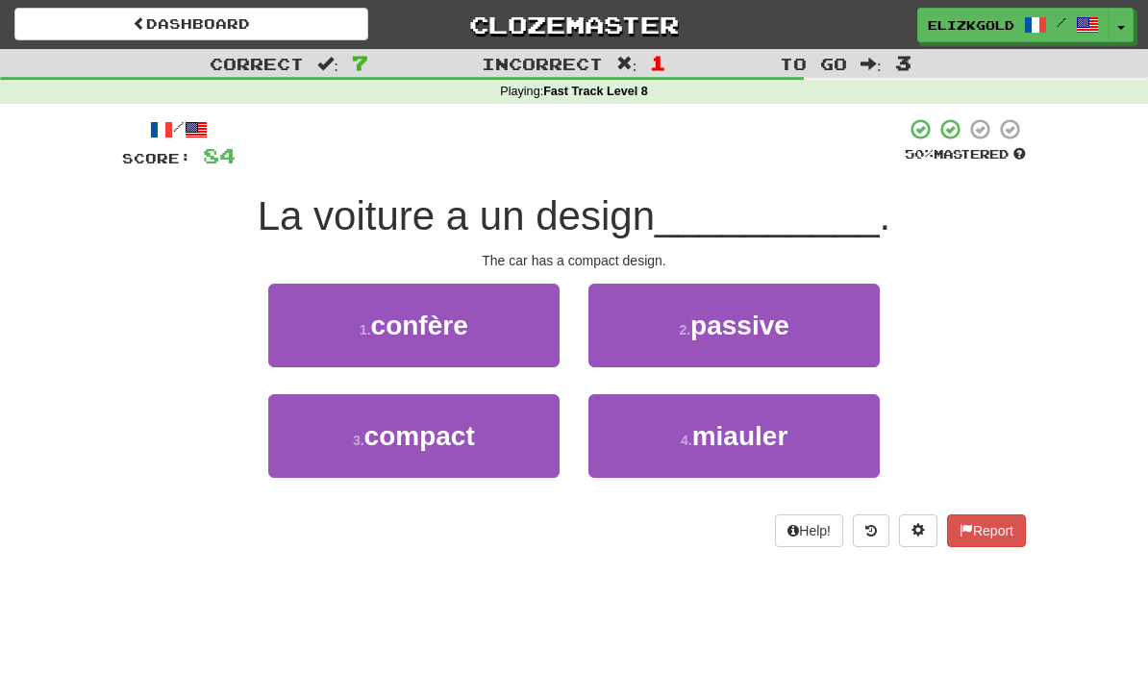
click at [525, 429] on button "3 . compact" at bounding box center [413, 436] width 291 height 84
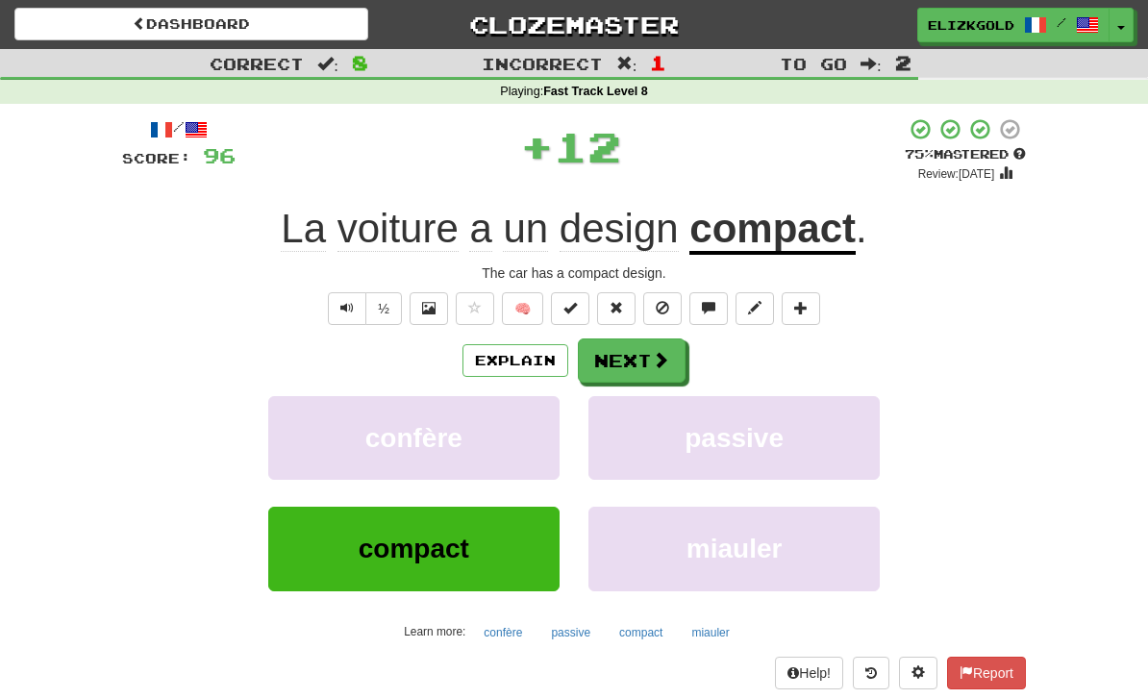
click at [647, 346] on button "Next" at bounding box center [632, 361] width 108 height 44
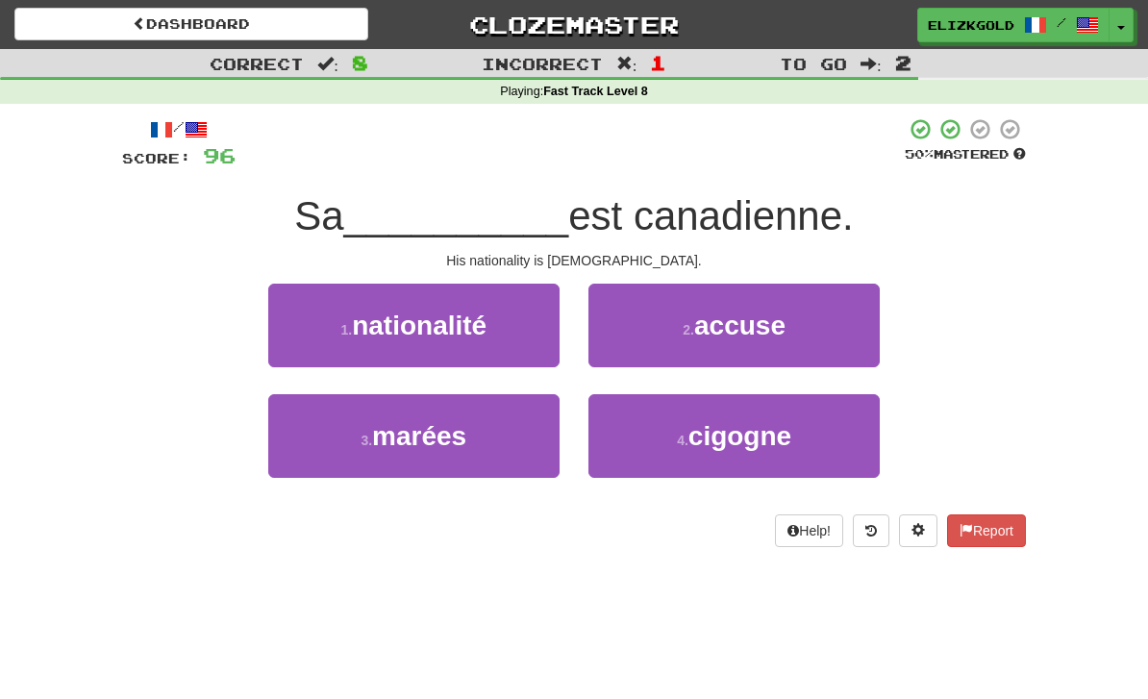
click at [518, 317] on button "1 . nationalité" at bounding box center [413, 326] width 291 height 84
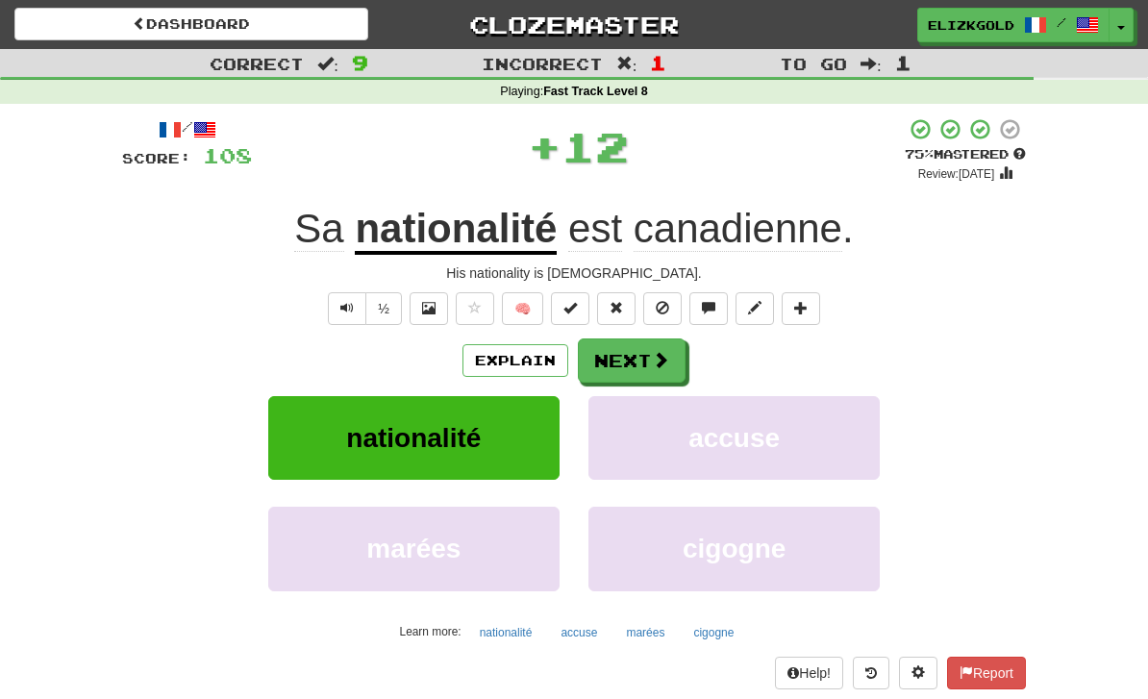
click at [663, 360] on span at bounding box center [660, 359] width 17 height 17
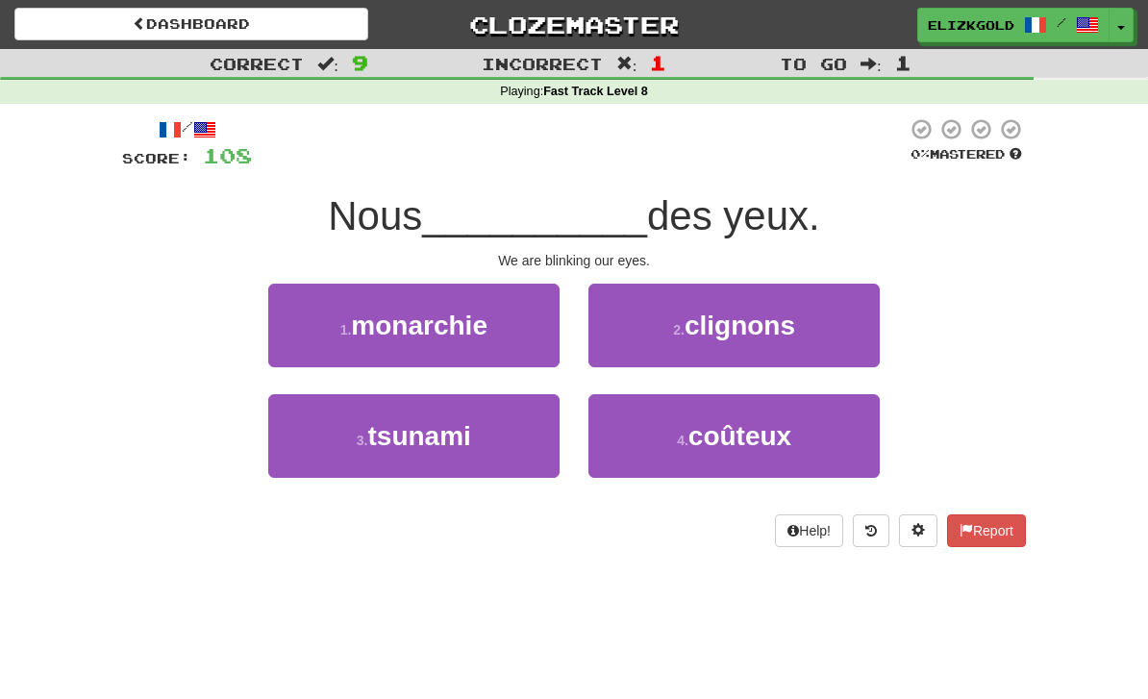
click at [832, 339] on button "2 . clignons" at bounding box center [734, 326] width 291 height 84
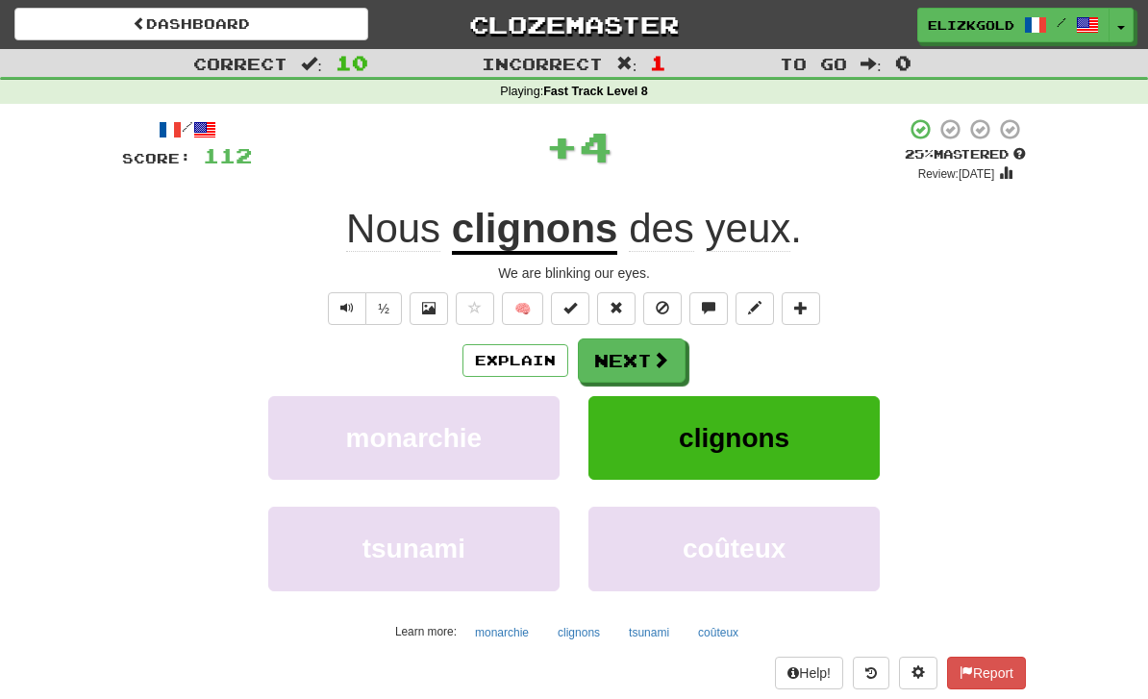
click at [656, 352] on span at bounding box center [660, 359] width 17 height 17
